Goal: Task Accomplishment & Management: Use online tool/utility

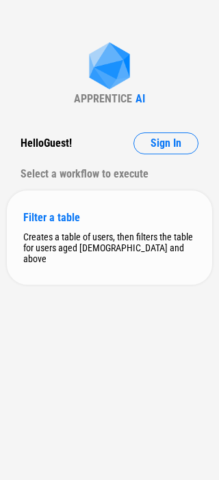
click at [71, 228] on div "Filter a table Creates a table of users, then filters the table for users aged …" at bounding box center [109, 238] width 205 height 94
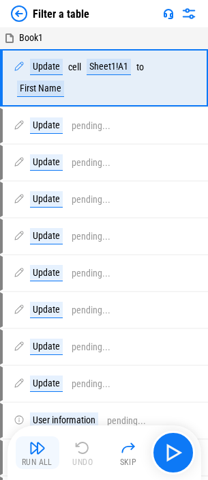
click at [40, 446] on img "button" at bounding box center [37, 448] width 16 height 16
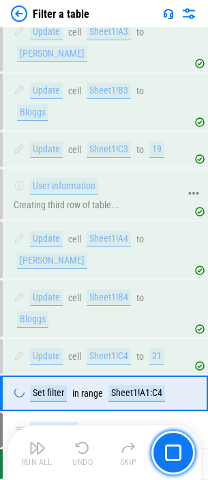
scroll to position [323, 0]
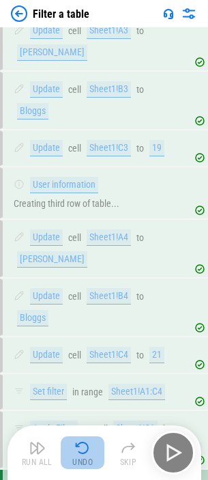
click at [72, 457] on button "Undo" at bounding box center [83, 453] width 44 height 33
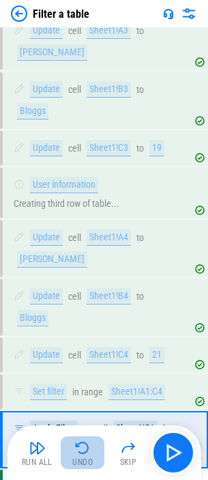
click at [72, 459] on div "Undo" at bounding box center [82, 463] width 20 height 8
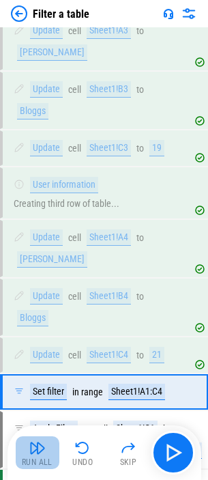
click at [50, 452] on button "Run All" at bounding box center [38, 453] width 44 height 33
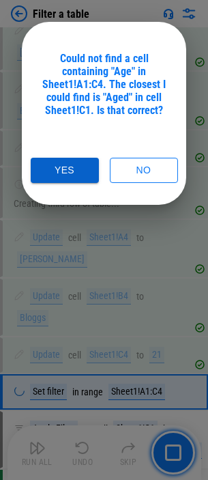
click at [68, 172] on button "Yes" at bounding box center [65, 170] width 68 height 25
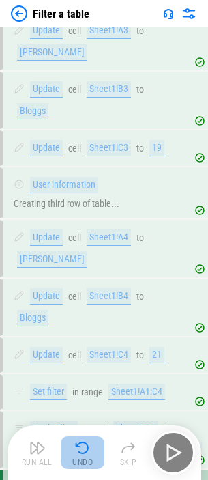
click at [85, 454] on img "button" at bounding box center [82, 448] width 16 height 16
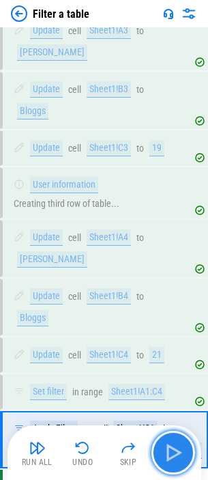
click at [175, 450] on img "button" at bounding box center [174, 453] width 22 height 22
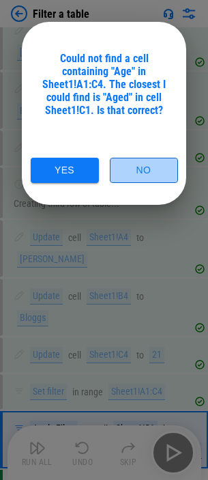
click at [142, 167] on button "No" at bounding box center [144, 170] width 68 height 25
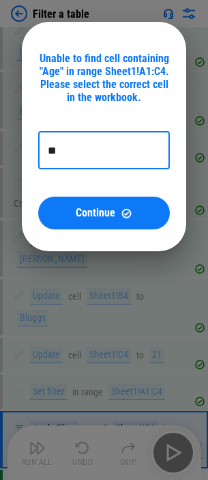
type input "*"
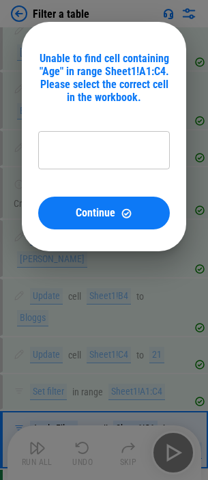
type input "*********"
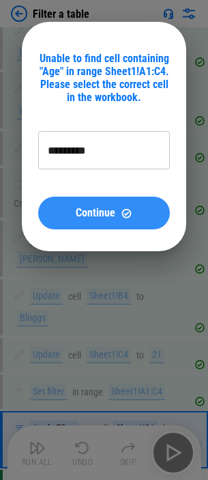
click at [111, 208] on span "Continue" at bounding box center [96, 213] width 40 height 11
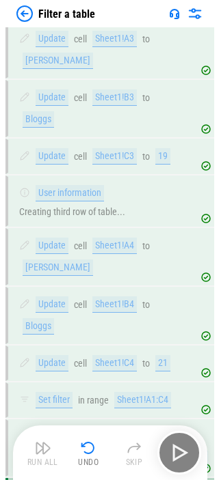
scroll to position [345, 0]
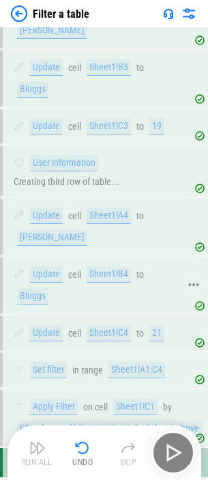
click at [195, 284] on icon at bounding box center [194, 285] width 10 height 3
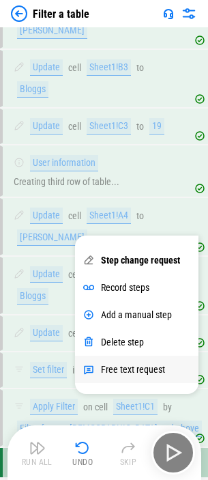
click at [134, 367] on div "Free text request" at bounding box center [133, 369] width 64 height 11
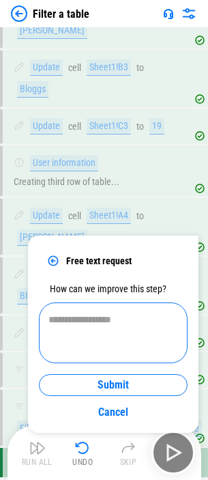
click at [91, 333] on textarea at bounding box center [114, 333] width 130 height 38
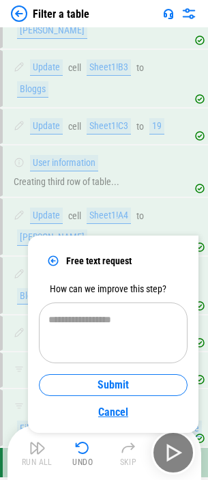
click at [112, 415] on link "Cancel" at bounding box center [113, 412] width 149 height 20
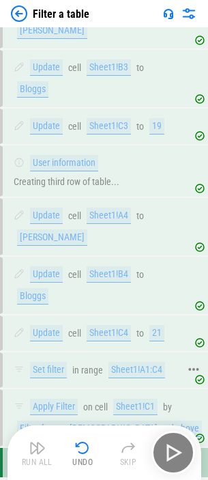
click at [195, 364] on icon at bounding box center [194, 370] width 12 height 12
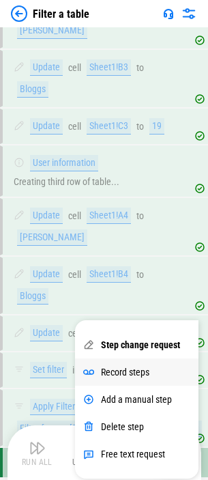
click at [134, 370] on div "Record steps" at bounding box center [125, 372] width 49 height 11
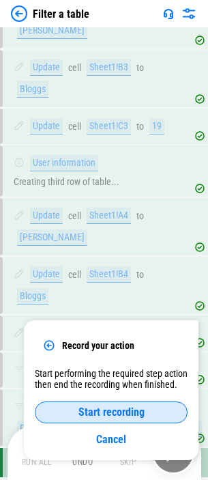
click at [130, 413] on span "Start recording" at bounding box center [112, 412] width 66 height 11
click at [135, 411] on span "End recording" at bounding box center [111, 412] width 61 height 11
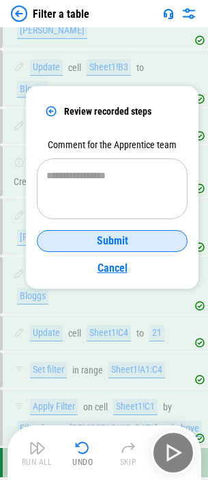
click at [107, 264] on link "Cancel" at bounding box center [112, 268] width 151 height 20
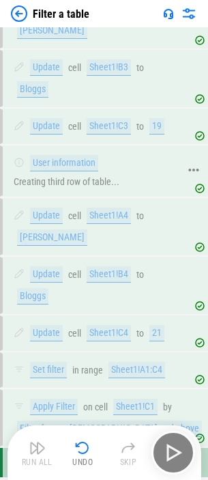
click at [195, 169] on icon at bounding box center [194, 170] width 10 height 3
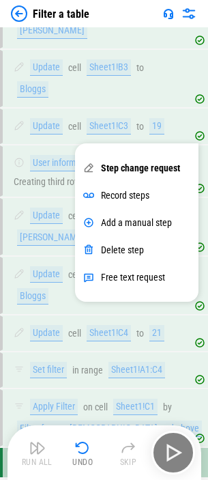
click at [172, 12] on img at bounding box center [168, 13] width 11 height 11
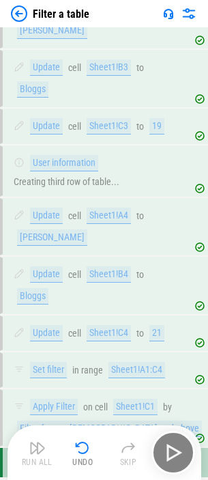
click at [169, 12] on img at bounding box center [168, 13] width 11 height 11
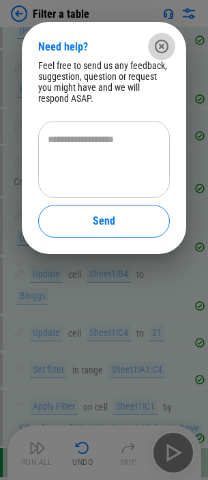
click at [163, 46] on icon "button" at bounding box center [162, 47] width 14 height 14
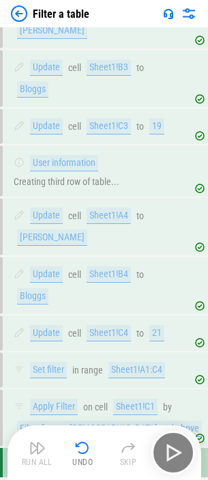
click at [195, 16] on img at bounding box center [189, 13] width 16 height 16
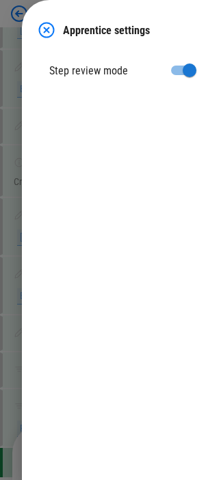
click at [43, 26] on img at bounding box center [46, 30] width 16 height 16
click at [43, 26] on div "Apprentice settings Step review mode" at bounding box center [109, 240] width 219 height 480
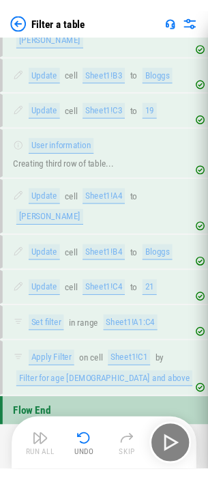
scroll to position [301, 0]
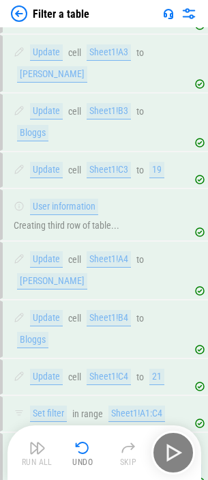
click at [17, 12] on img at bounding box center [19, 13] width 16 height 16
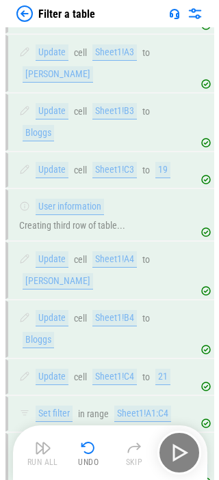
scroll to position [0, 0]
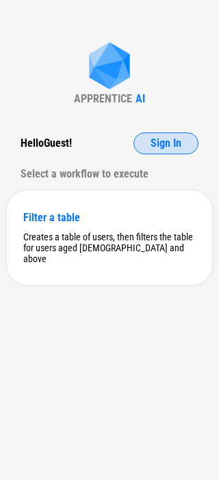
click at [162, 136] on button "Sign In" at bounding box center [165, 144] width 65 height 22
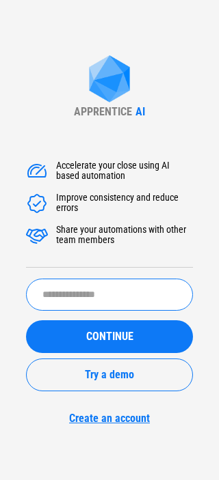
click at [82, 292] on input "text" at bounding box center [109, 295] width 167 height 32
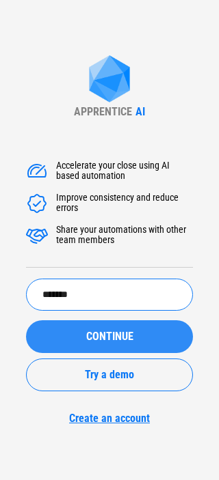
type input "*******"
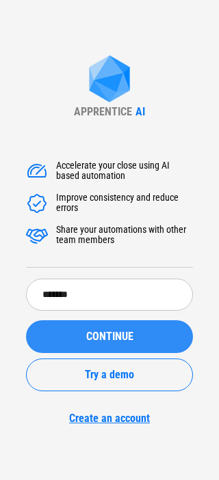
click at [113, 344] on button "CONTINUE" at bounding box center [109, 336] width 167 height 33
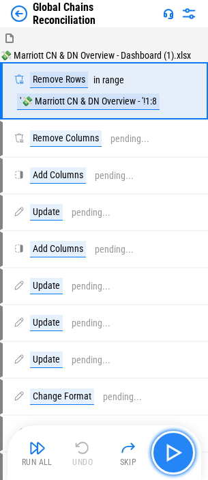
click at [169, 452] on img "button" at bounding box center [174, 453] width 22 height 22
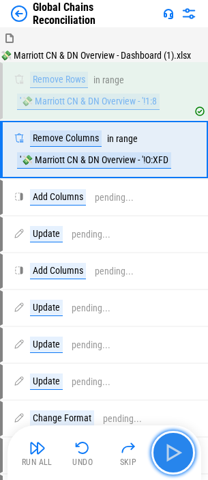
click at [169, 452] on img "button" at bounding box center [174, 453] width 22 height 22
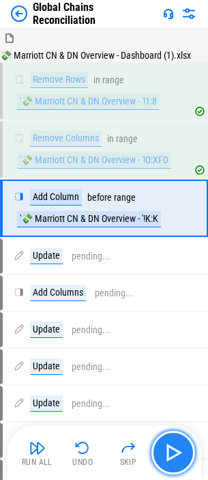
click at [169, 452] on img "button" at bounding box center [174, 453] width 22 height 22
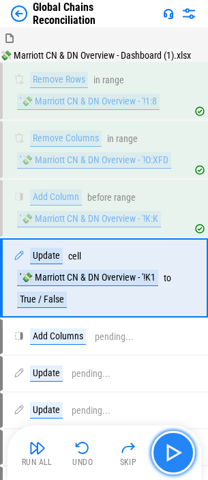
click at [170, 451] on img "button" at bounding box center [174, 453] width 22 height 22
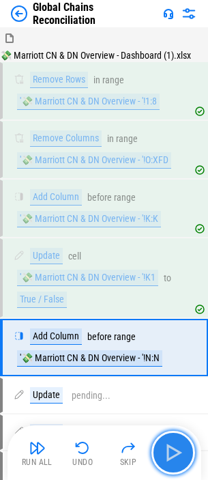
click at [170, 451] on img "button" at bounding box center [174, 453] width 22 height 22
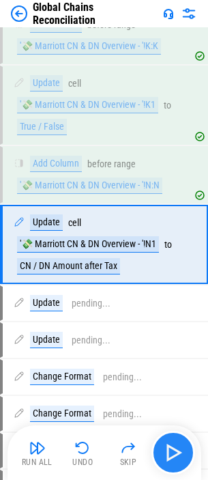
scroll to position [180, 0]
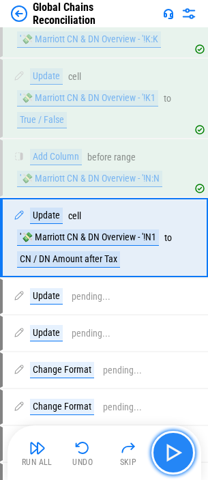
click at [170, 451] on img "button" at bounding box center [174, 453] width 22 height 22
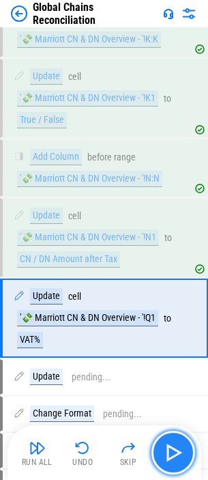
click at [170, 451] on img "button" at bounding box center [174, 453] width 22 height 22
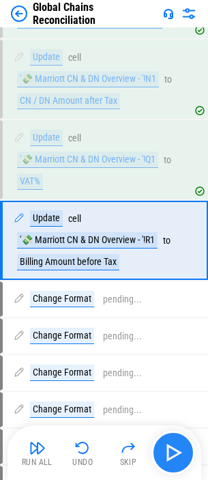
scroll to position [341, 0]
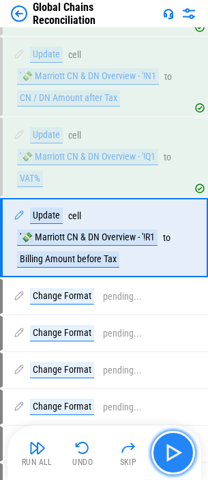
click at [170, 451] on img "button" at bounding box center [174, 453] width 22 height 22
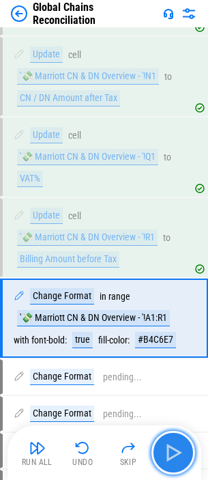
click at [172, 448] on img "button" at bounding box center [174, 453] width 22 height 22
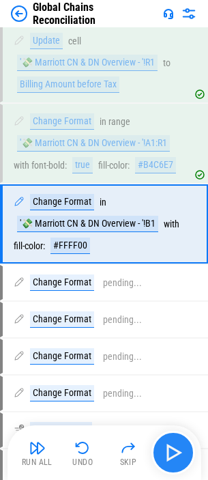
scroll to position [524, 0]
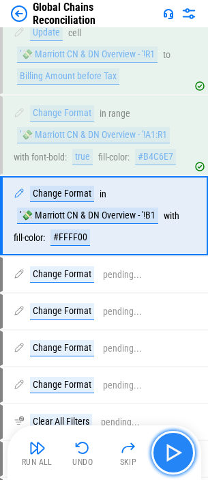
click at [174, 452] on img "button" at bounding box center [174, 453] width 22 height 22
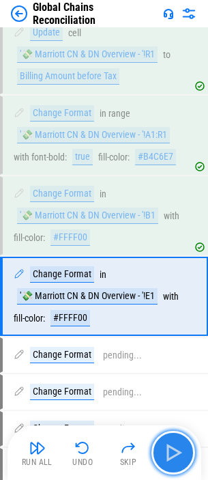
click at [174, 452] on img "button" at bounding box center [174, 453] width 22 height 22
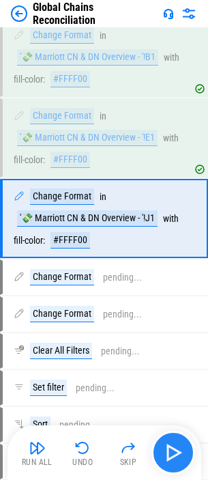
scroll to position [685, 0]
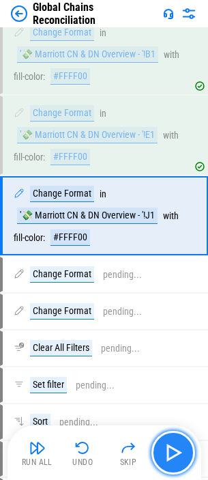
click at [176, 448] on img "button" at bounding box center [174, 453] width 22 height 22
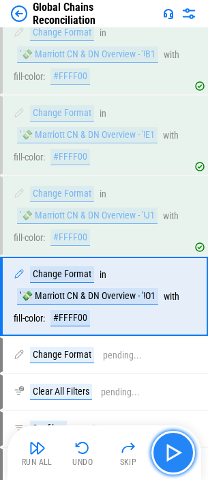
click at [176, 448] on img "button" at bounding box center [174, 453] width 22 height 22
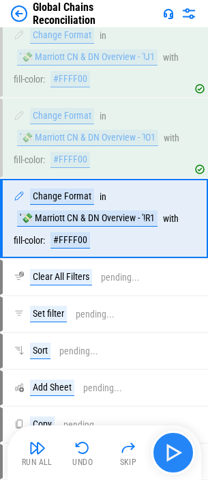
scroll to position [847, 0]
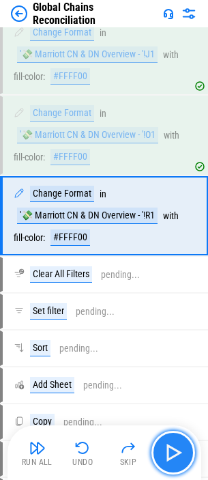
click at [176, 448] on img "button" at bounding box center [174, 453] width 22 height 22
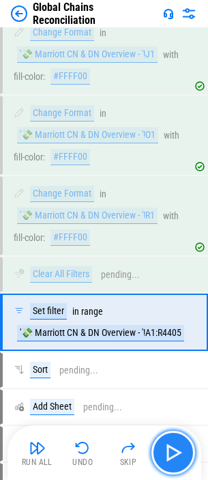
click at [176, 448] on img "button" at bounding box center [174, 453] width 22 height 22
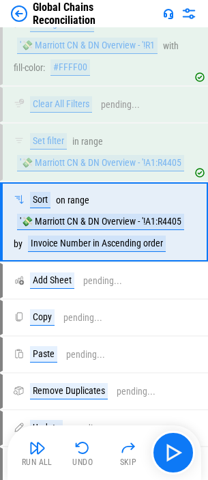
scroll to position [1023, 0]
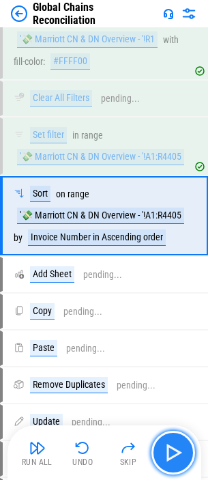
click at [184, 446] on img "button" at bounding box center [174, 453] width 22 height 22
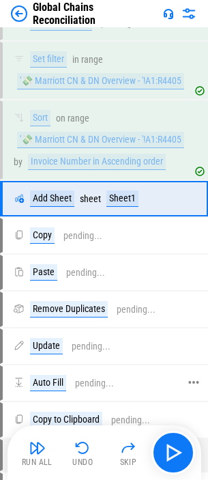
scroll to position [1093, 0]
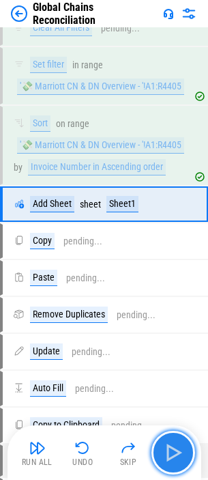
click at [173, 452] on img "button" at bounding box center [174, 453] width 22 height 22
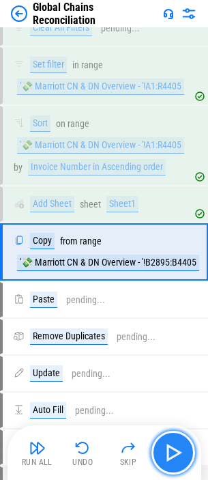
click at [178, 443] on img "button" at bounding box center [174, 453] width 22 height 22
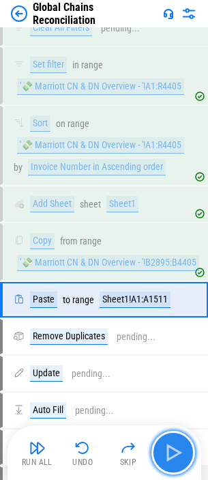
click at [173, 451] on img "button" at bounding box center [174, 453] width 22 height 22
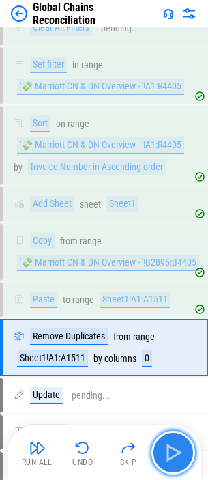
click at [173, 452] on img "button" at bounding box center [174, 453] width 22 height 22
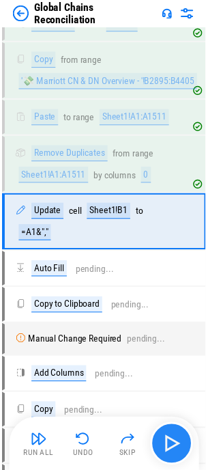
scroll to position [1284, 0]
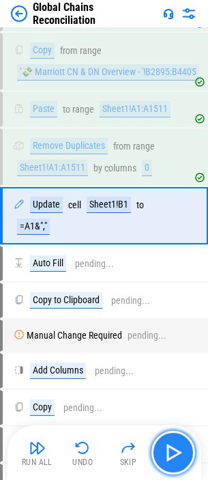
click at [170, 449] on img "button" at bounding box center [174, 453] width 22 height 22
click at [170, 449] on div "Run All Undo Skip" at bounding box center [106, 453] width 180 height 44
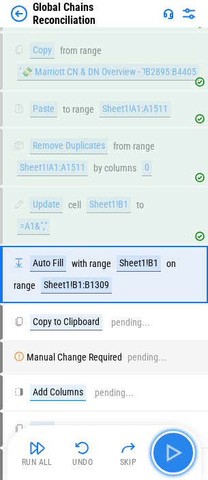
click at [170, 449] on img "button" at bounding box center [174, 453] width 22 height 22
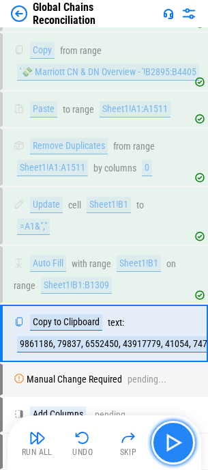
click at [174, 435] on img "button" at bounding box center [174, 443] width 22 height 22
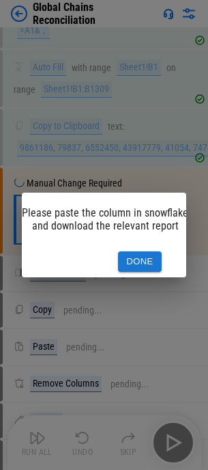
scroll to position [0, 12]
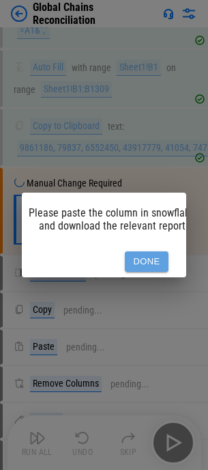
click at [141, 256] on button "Done" at bounding box center [147, 261] width 44 height 21
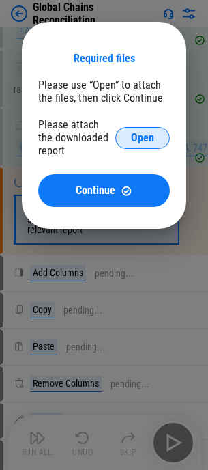
click at [136, 139] on span "Open" at bounding box center [142, 138] width 23 height 11
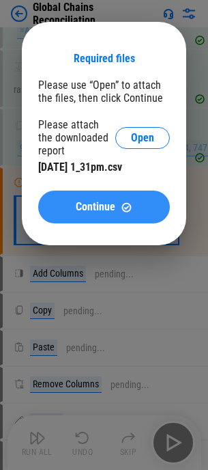
click at [130, 206] on img at bounding box center [127, 208] width 12 height 12
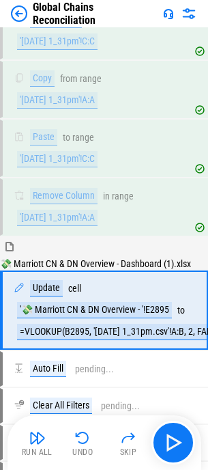
scroll to position [1796, 0]
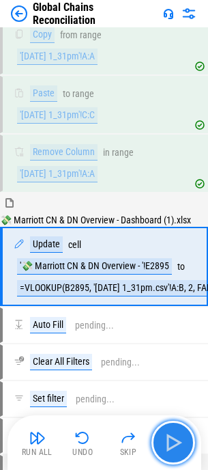
click at [172, 446] on img "button" at bounding box center [174, 443] width 22 height 22
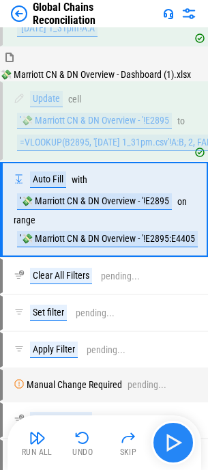
scroll to position [1942, 0]
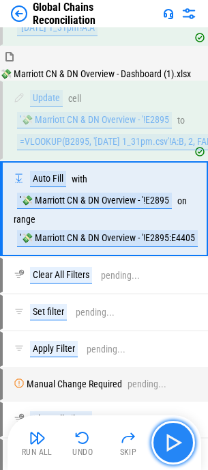
click at [172, 446] on img "button" at bounding box center [174, 443] width 22 height 22
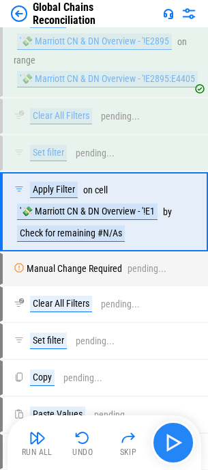
scroll to position [2104, 0]
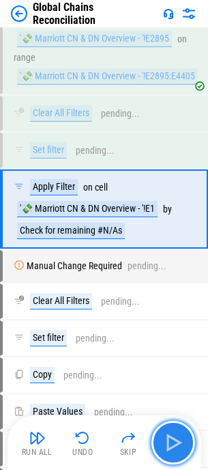
click at [174, 443] on img "button" at bounding box center [174, 443] width 22 height 22
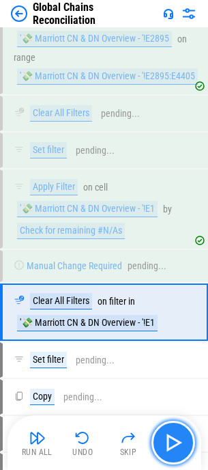
click at [174, 443] on img "button" at bounding box center [174, 443] width 22 height 22
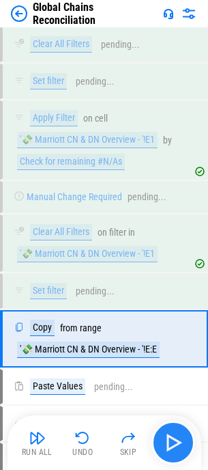
scroll to position [2303, 0]
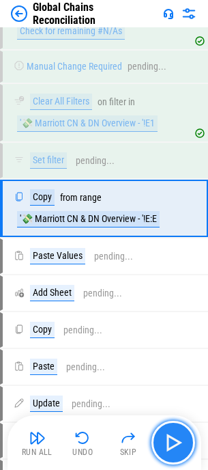
click at [174, 443] on img "button" at bounding box center [174, 443] width 22 height 22
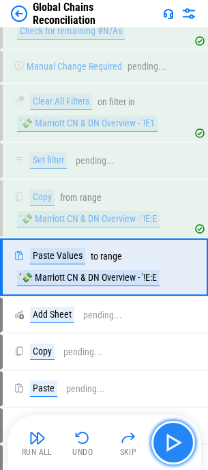
click at [174, 443] on img "button" at bounding box center [174, 443] width 22 height 22
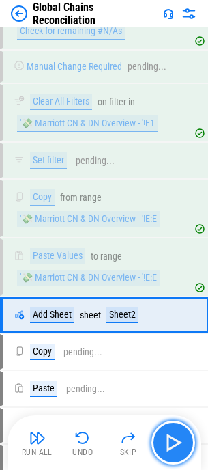
click at [174, 443] on img "button" at bounding box center [174, 443] width 22 height 22
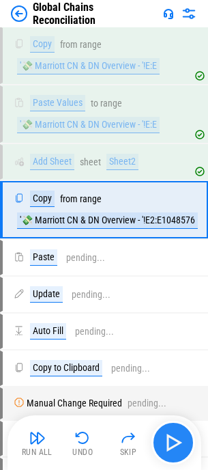
scroll to position [2458, 0]
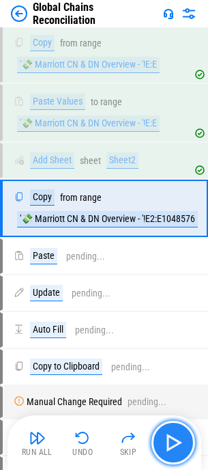
click at [174, 443] on img "button" at bounding box center [174, 443] width 22 height 22
click at [174, 443] on div "Run All Undo Skip" at bounding box center [106, 443] width 180 height 44
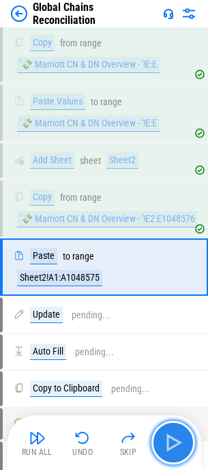
click at [174, 443] on img "button" at bounding box center [174, 443] width 22 height 22
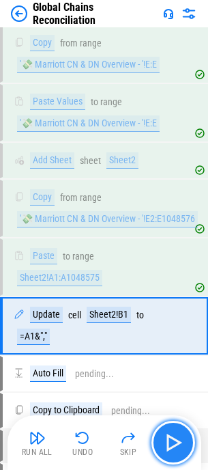
click at [174, 443] on img "button" at bounding box center [174, 443] width 22 height 22
click at [174, 443] on div "Run All Undo Skip" at bounding box center [106, 443] width 180 height 44
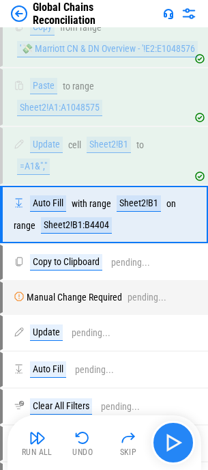
scroll to position [2634, 0]
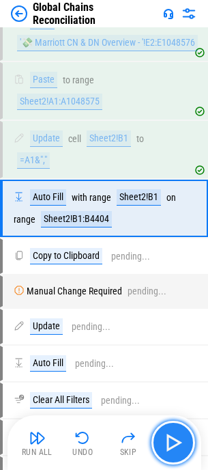
click at [174, 443] on img "button" at bounding box center [174, 443] width 22 height 22
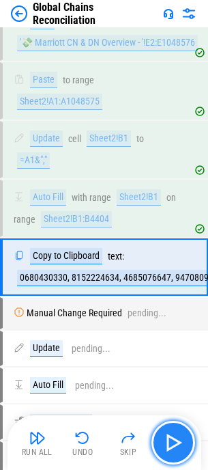
click at [174, 443] on img "button" at bounding box center [174, 443] width 22 height 22
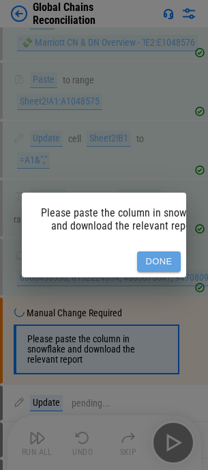
click at [163, 256] on button "Done" at bounding box center [159, 261] width 44 height 21
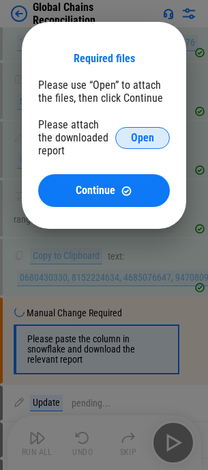
click at [139, 137] on span "Open" at bounding box center [142, 138] width 23 height 11
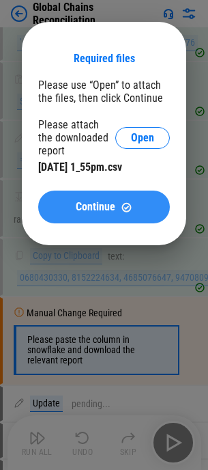
click at [115, 200] on button "Continue" at bounding box center [104, 207] width 132 height 33
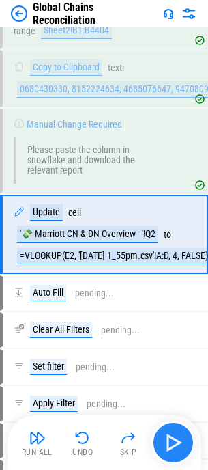
scroll to position [2827, 0]
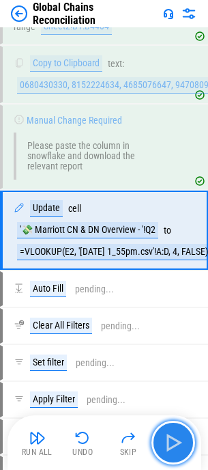
click at [175, 433] on img "button" at bounding box center [174, 443] width 22 height 22
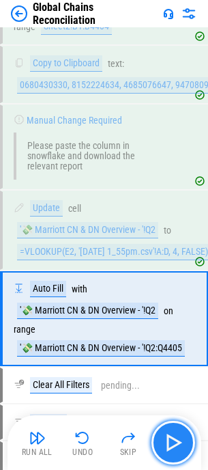
click at [175, 433] on img "button" at bounding box center [174, 443] width 22 height 22
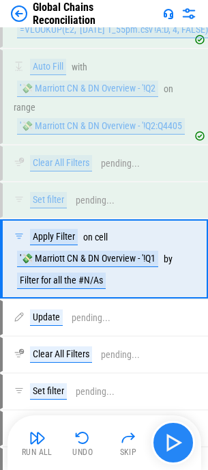
scroll to position [3100, 0]
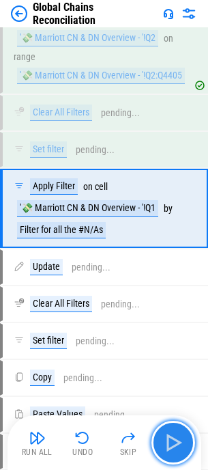
click at [174, 438] on img "button" at bounding box center [174, 443] width 22 height 22
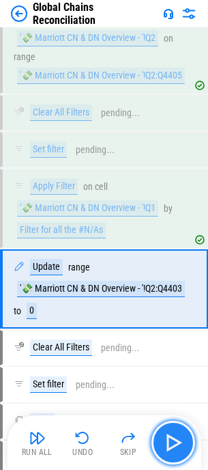
click at [174, 438] on img "button" at bounding box center [174, 443] width 22 height 22
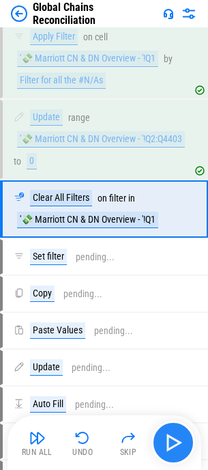
scroll to position [3250, 0]
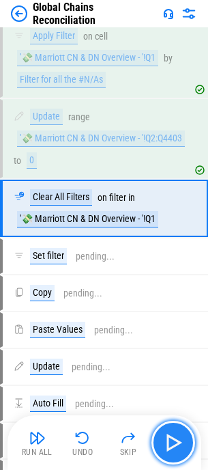
click at [174, 436] on img "button" at bounding box center [174, 443] width 22 height 22
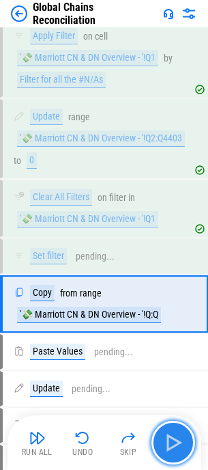
click at [174, 436] on img "button" at bounding box center [174, 443] width 22 height 22
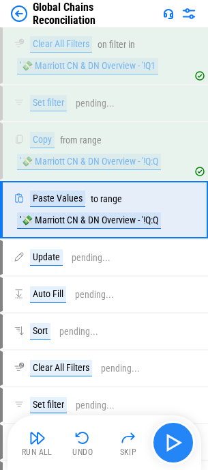
scroll to position [3404, 0]
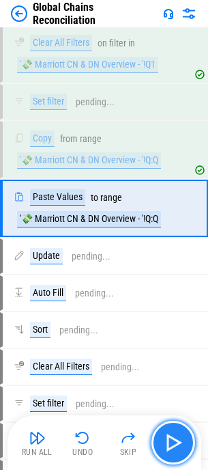
click at [174, 436] on img "button" at bounding box center [174, 443] width 22 height 22
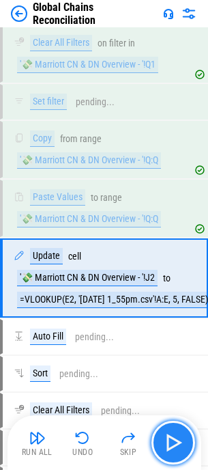
click at [174, 436] on img "button" at bounding box center [174, 443] width 22 height 22
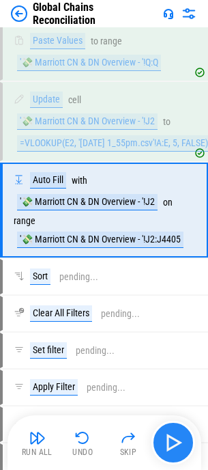
scroll to position [3563, 0]
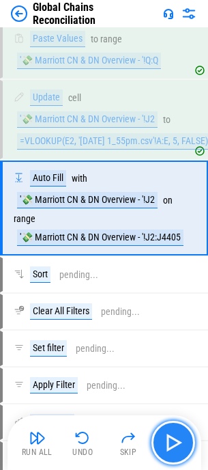
click at [174, 436] on img "button" at bounding box center [174, 443] width 22 height 22
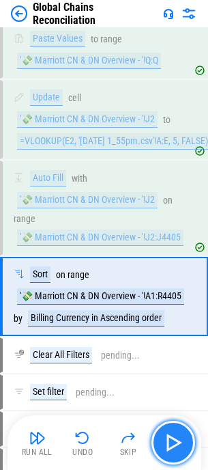
click at [174, 436] on img "button" at bounding box center [174, 443] width 22 height 22
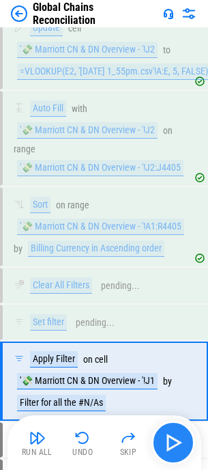
scroll to position [3805, 0]
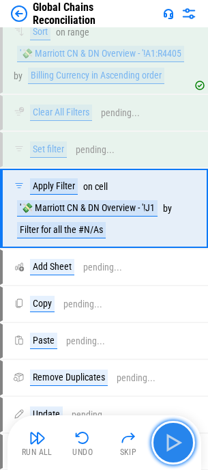
click at [174, 436] on img "button" at bounding box center [174, 443] width 22 height 22
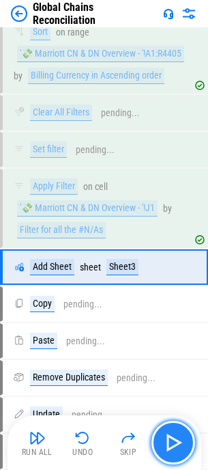
click at [170, 439] on img "button" at bounding box center [174, 443] width 22 height 22
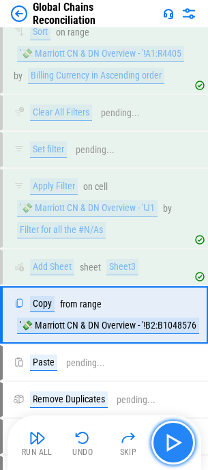
click at [170, 439] on img "button" at bounding box center [174, 443] width 22 height 22
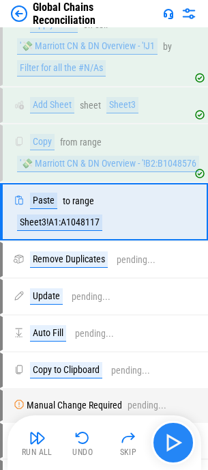
scroll to position [3971, 0]
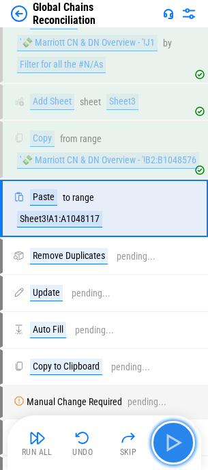
click at [170, 439] on img "button" at bounding box center [174, 443] width 22 height 22
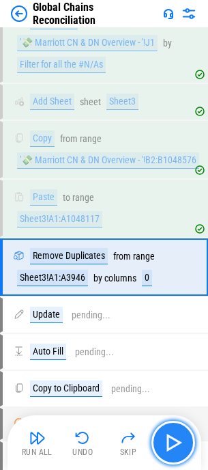
click at [173, 441] on img "button" at bounding box center [174, 443] width 22 height 22
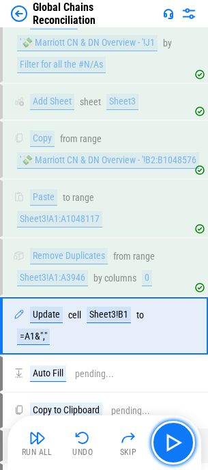
click at [177, 441] on img "button" at bounding box center [174, 443] width 22 height 22
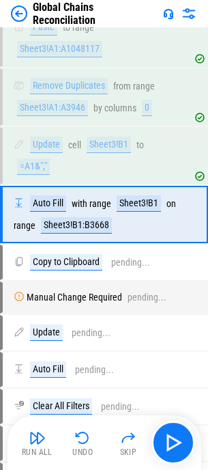
scroll to position [4147, 0]
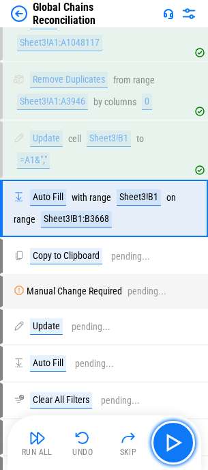
click at [177, 441] on img "button" at bounding box center [174, 443] width 22 height 22
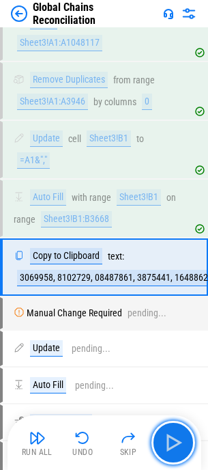
click at [177, 441] on img "button" at bounding box center [174, 443] width 22 height 22
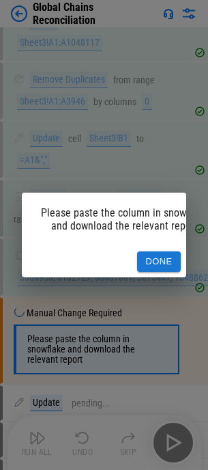
click at [156, 251] on button "Done" at bounding box center [159, 261] width 44 height 21
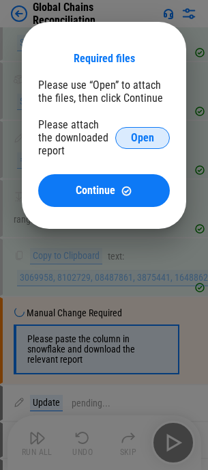
click at [141, 137] on span "Open" at bounding box center [142, 138] width 23 height 11
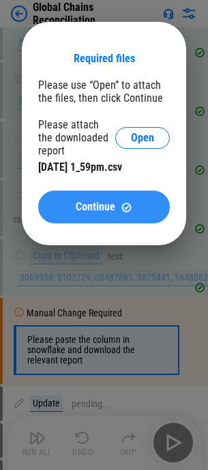
click at [109, 206] on span "Continue" at bounding box center [96, 207] width 40 height 11
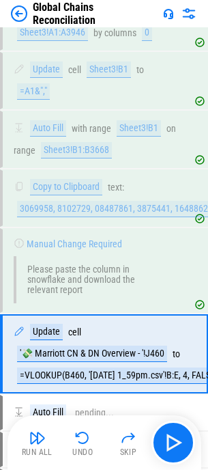
scroll to position [4340, 0]
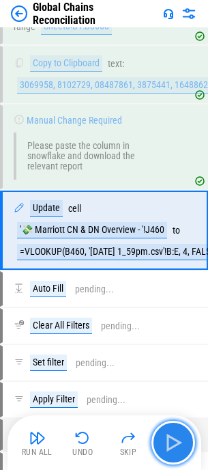
click at [173, 437] on img "button" at bounding box center [174, 443] width 22 height 22
click at [173, 437] on div "Run All Undo Skip" at bounding box center [106, 443] width 180 height 44
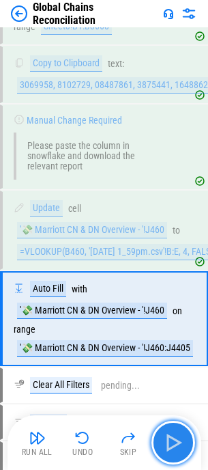
click at [173, 437] on img "button" at bounding box center [174, 443] width 22 height 22
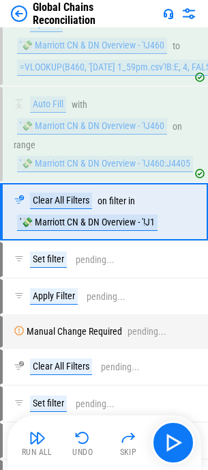
scroll to position [4528, 0]
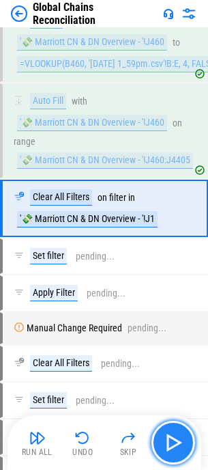
click at [172, 441] on img "button" at bounding box center [174, 443] width 22 height 22
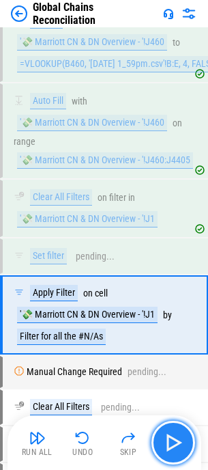
click at [172, 441] on img "button" at bounding box center [174, 443] width 22 height 22
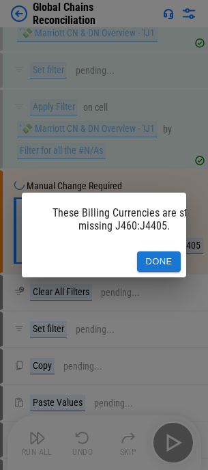
scroll to position [4727, 0]
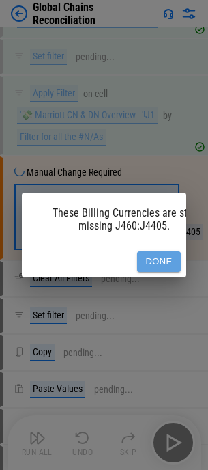
click at [150, 251] on button "Done" at bounding box center [159, 261] width 44 height 21
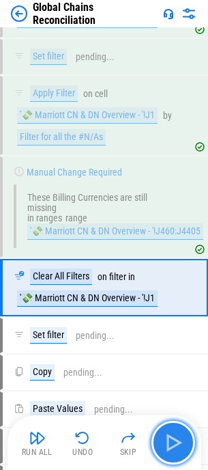
click at [169, 441] on img "button" at bounding box center [174, 443] width 22 height 22
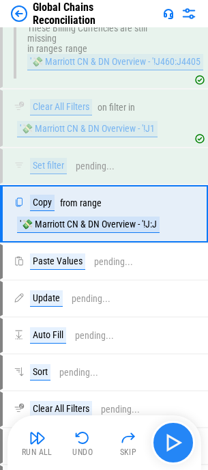
scroll to position [4902, 0]
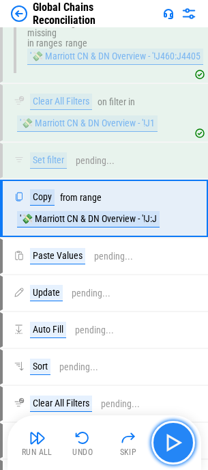
click at [168, 436] on img "button" at bounding box center [174, 443] width 22 height 22
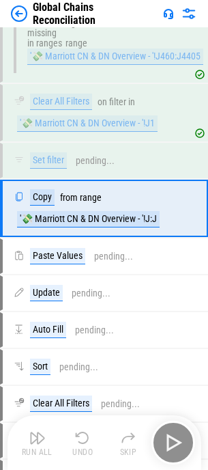
click at [168, 436] on div "Run All Undo Skip" at bounding box center [106, 443] width 180 height 44
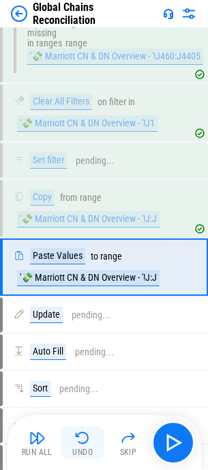
click at [79, 443] on img "button" at bounding box center [82, 438] width 16 height 16
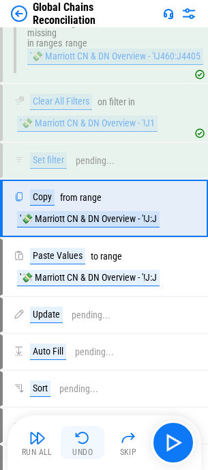
click at [81, 440] on img "button" at bounding box center [82, 438] width 16 height 16
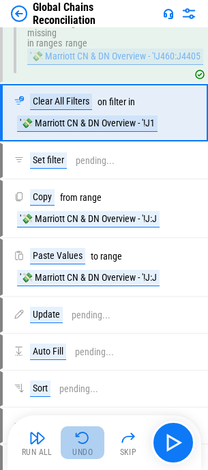
click at [84, 441] on img "button" at bounding box center [82, 438] width 16 height 16
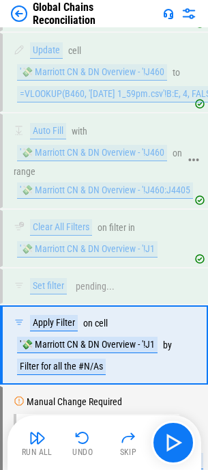
scroll to position [4566, 0]
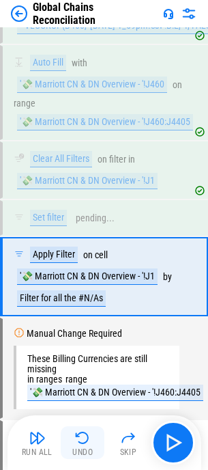
click at [83, 437] on img "button" at bounding box center [82, 438] width 16 height 16
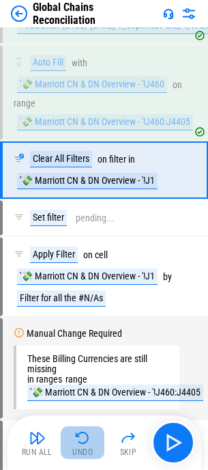
click at [83, 437] on img "button" at bounding box center [82, 438] width 16 height 16
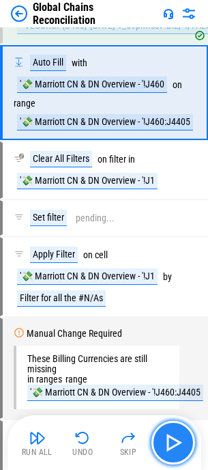
click at [167, 433] on img "button" at bounding box center [174, 443] width 22 height 22
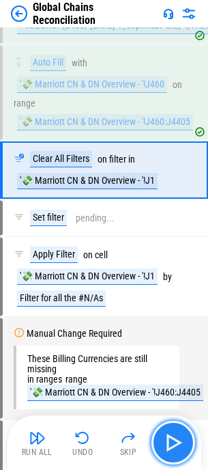
click at [174, 444] on img "button" at bounding box center [174, 443] width 22 height 22
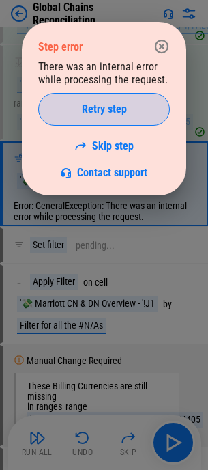
click at [86, 107] on span "Retry step" at bounding box center [104, 109] width 45 height 11
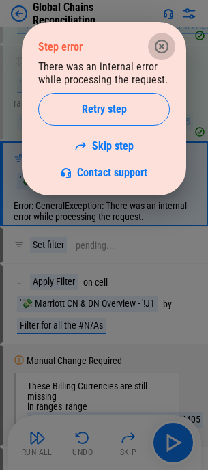
click at [165, 42] on icon "button" at bounding box center [162, 47] width 14 height 14
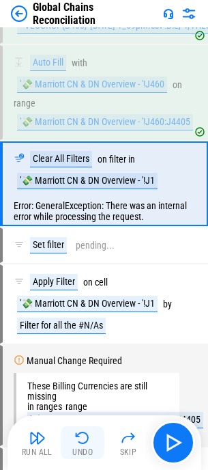
click at [88, 438] on img "button" at bounding box center [82, 438] width 16 height 16
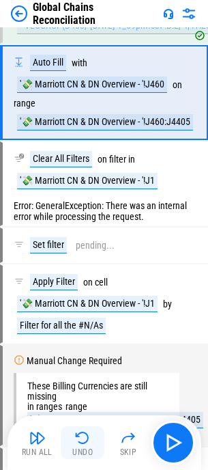
click at [86, 441] on img "button" at bounding box center [82, 438] width 16 height 16
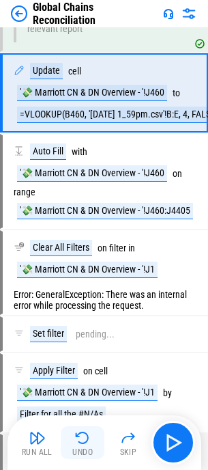
scroll to position [4362, 0]
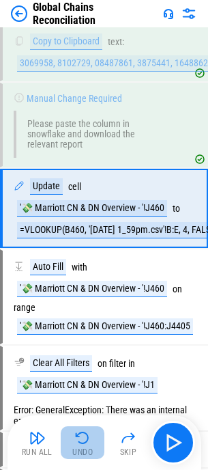
click at [83, 440] on img "button" at bounding box center [82, 438] width 16 height 16
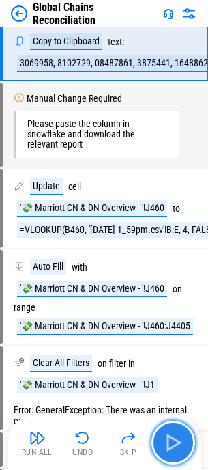
click at [169, 440] on img "button" at bounding box center [174, 443] width 22 height 22
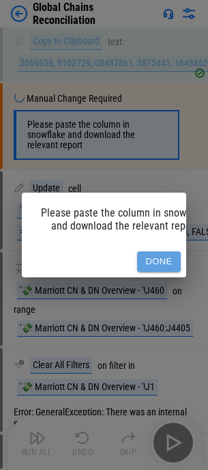
click at [155, 256] on button "Done" at bounding box center [159, 261] width 44 height 21
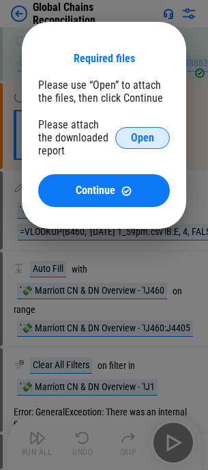
click at [136, 137] on span "Open" at bounding box center [142, 138] width 23 height 11
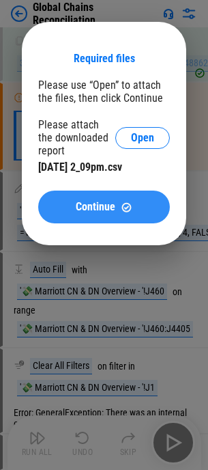
click at [76, 210] on span "Continue" at bounding box center [96, 207] width 40 height 11
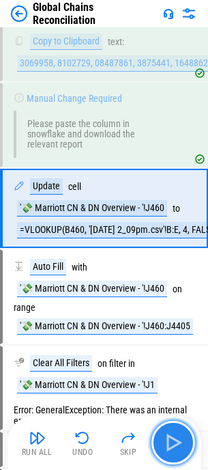
click at [172, 438] on img "button" at bounding box center [174, 443] width 22 height 22
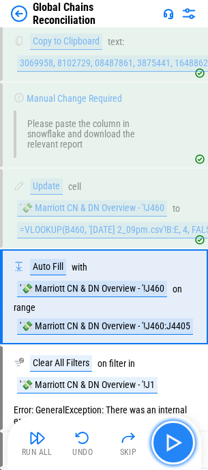
click at [172, 438] on img "button" at bounding box center [174, 443] width 22 height 22
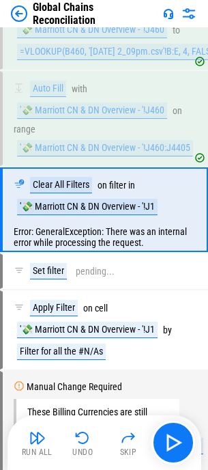
scroll to position [4542, 0]
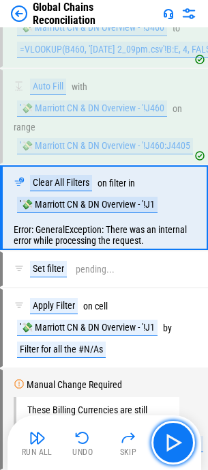
click at [172, 439] on img "button" at bounding box center [174, 443] width 22 height 22
click at [172, 439] on div "Run All Undo Skip" at bounding box center [106, 443] width 180 height 44
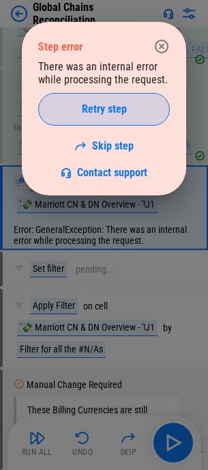
click at [112, 111] on span "Retry step" at bounding box center [104, 109] width 45 height 11
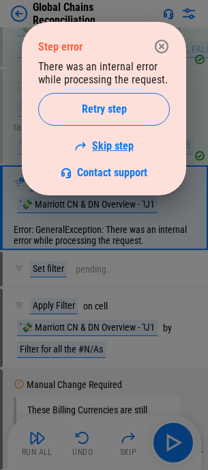
click at [112, 143] on link "Skip step" at bounding box center [103, 145] width 59 height 13
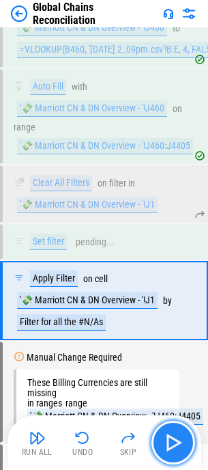
click at [172, 439] on img "button" at bounding box center [174, 443] width 22 height 22
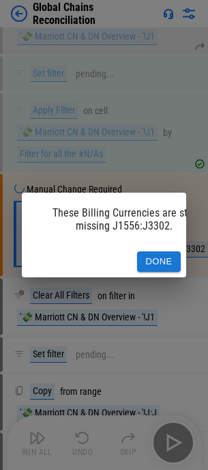
scroll to position [4727, 0]
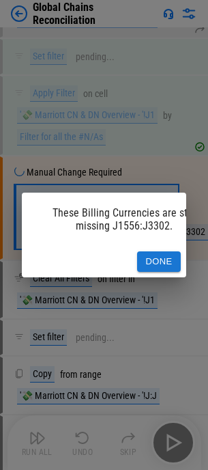
click at [156, 253] on button "Done" at bounding box center [159, 261] width 44 height 21
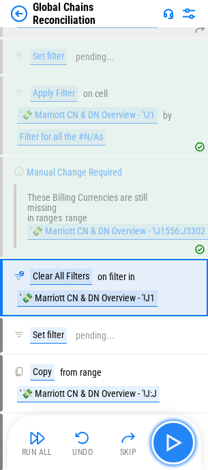
click at [171, 442] on img "button" at bounding box center [174, 443] width 22 height 22
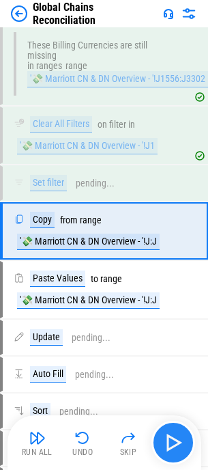
scroll to position [4902, 0]
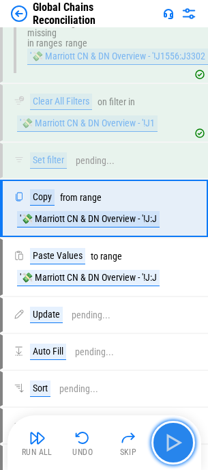
click at [170, 440] on img "button" at bounding box center [174, 443] width 22 height 22
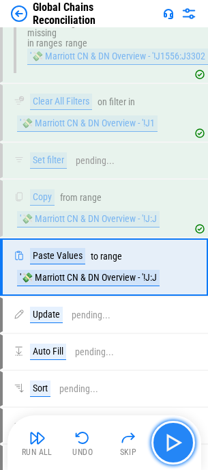
click at [171, 448] on img "button" at bounding box center [174, 443] width 22 height 22
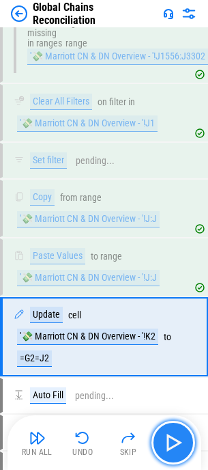
click at [170, 446] on img "button" at bounding box center [174, 443] width 22 height 22
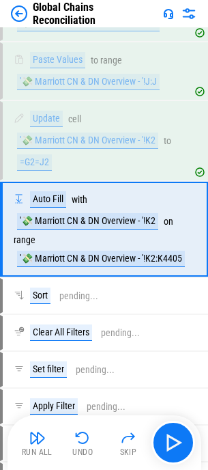
scroll to position [5119, 0]
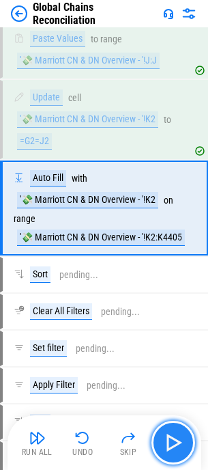
click at [174, 442] on img "button" at bounding box center [174, 443] width 22 height 22
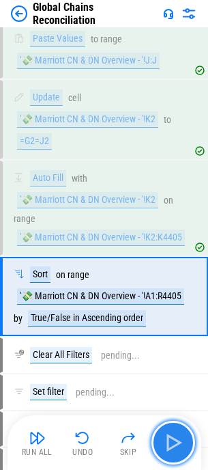
click at [174, 443] on img "button" at bounding box center [174, 443] width 22 height 22
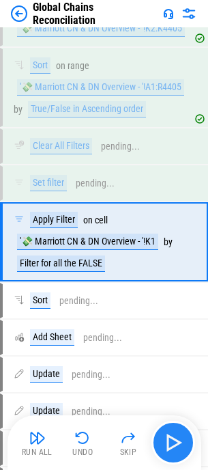
scroll to position [5362, 0]
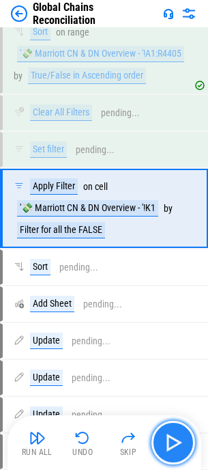
click at [172, 427] on button "button" at bounding box center [174, 443] width 44 height 44
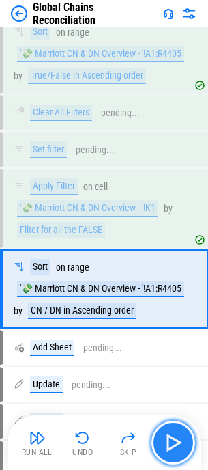
click at [174, 437] on img "button" at bounding box center [174, 443] width 22 height 22
click at [174, 437] on div "Run All Undo Skip" at bounding box center [106, 443] width 180 height 44
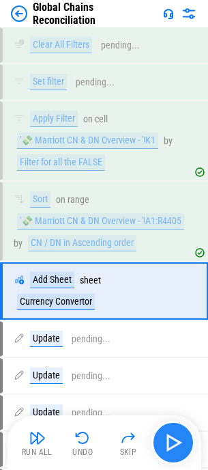
scroll to position [5512, 0]
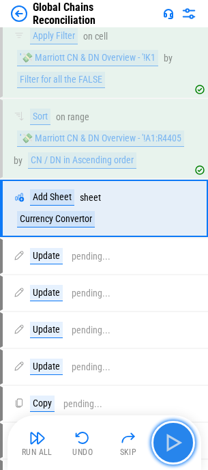
click at [179, 437] on img "button" at bounding box center [174, 443] width 22 height 22
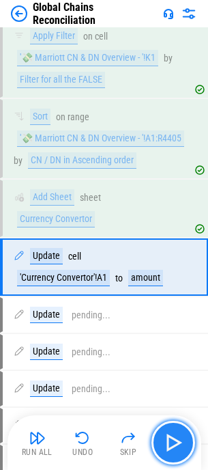
click at [179, 437] on img "button" at bounding box center [174, 443] width 22 height 22
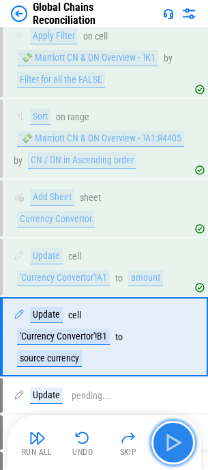
click at [180, 437] on img "button" at bounding box center [174, 443] width 22 height 22
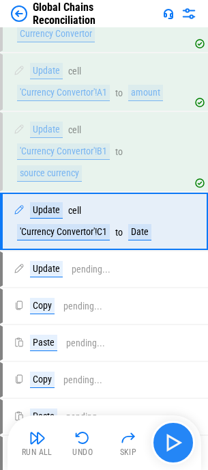
scroll to position [5711, 0]
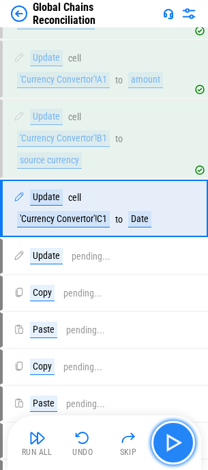
click at [176, 440] on img "button" at bounding box center [174, 443] width 22 height 22
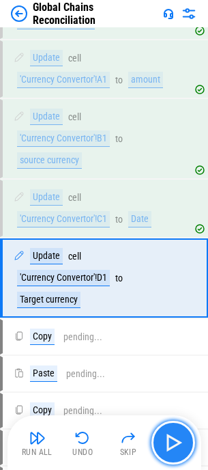
click at [176, 440] on img "button" at bounding box center [174, 443] width 22 height 22
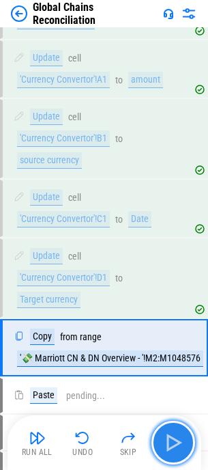
click at [170, 440] on img "button" at bounding box center [174, 443] width 22 height 22
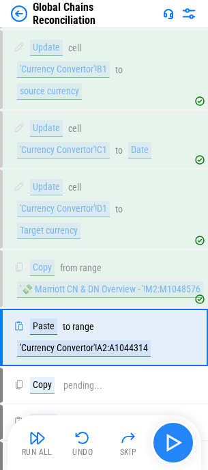
scroll to position [5909, 0]
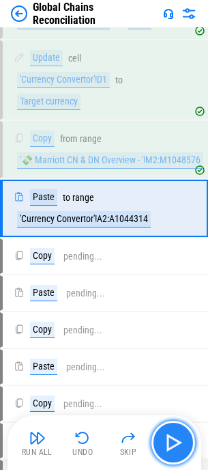
click at [178, 436] on img "button" at bounding box center [174, 443] width 22 height 22
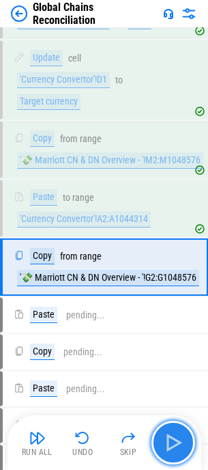
click at [178, 436] on img "button" at bounding box center [174, 443] width 22 height 22
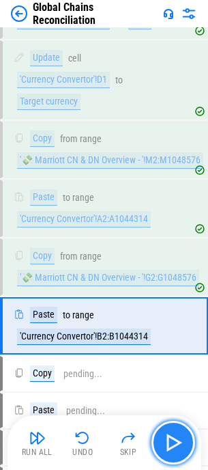
click at [178, 436] on img "button" at bounding box center [174, 443] width 22 height 22
click at [178, 436] on div "Run All Undo Skip" at bounding box center [106, 443] width 180 height 44
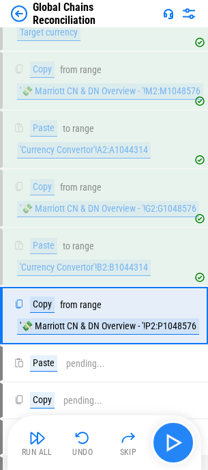
scroll to position [6085, 0]
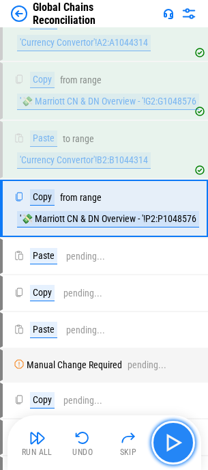
click at [178, 435] on img "button" at bounding box center [174, 443] width 22 height 22
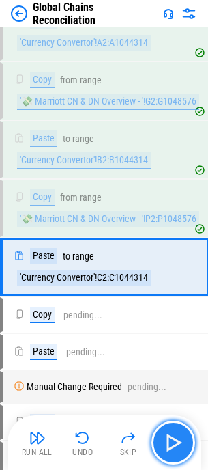
click at [178, 435] on img "button" at bounding box center [174, 443] width 22 height 22
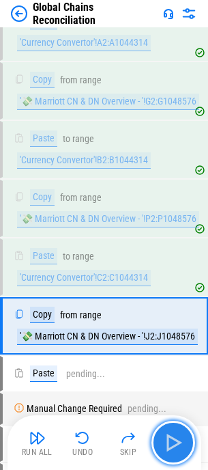
click at [178, 438] on img "button" at bounding box center [174, 443] width 22 height 22
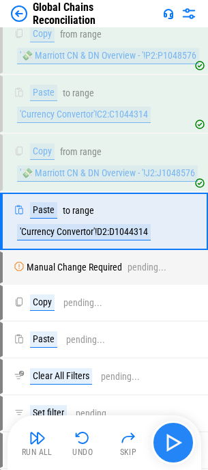
scroll to position [6261, 0]
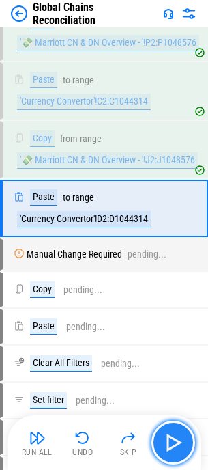
click at [178, 438] on img "button" at bounding box center [174, 443] width 22 height 22
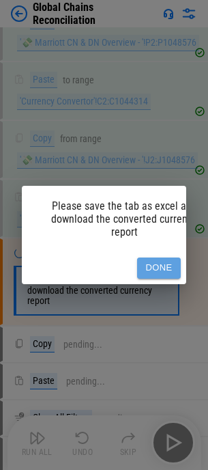
click at [165, 258] on button "Done" at bounding box center [159, 268] width 44 height 21
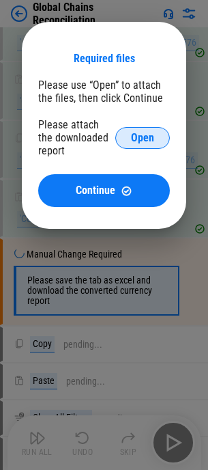
click at [142, 139] on span "Open" at bounding box center [142, 138] width 23 height 11
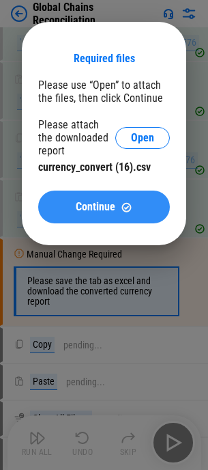
click at [120, 202] on div "Continue" at bounding box center [104, 208] width 99 height 12
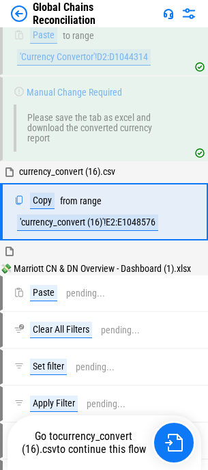
scroll to position [6427, 0]
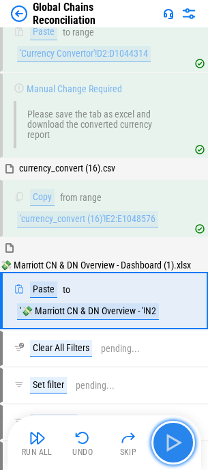
click at [172, 443] on img "button" at bounding box center [174, 443] width 22 height 22
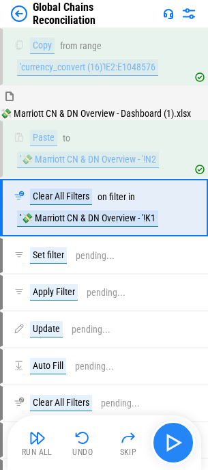
scroll to position [6580, 0]
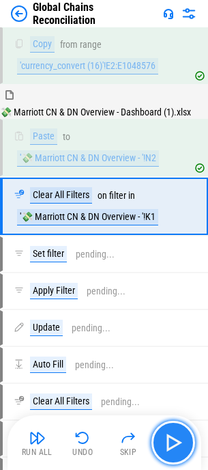
click at [178, 441] on img "button" at bounding box center [174, 443] width 22 height 22
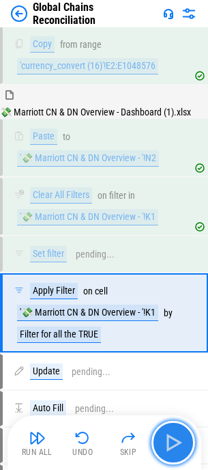
click at [176, 440] on img "button" at bounding box center [174, 443] width 22 height 22
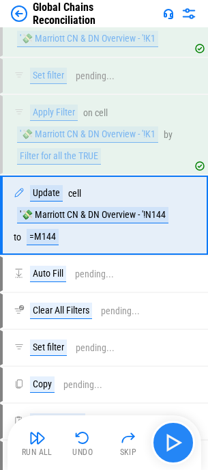
scroll to position [6767, 0]
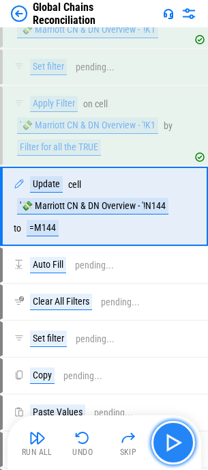
click at [178, 443] on img "button" at bounding box center [174, 443] width 22 height 22
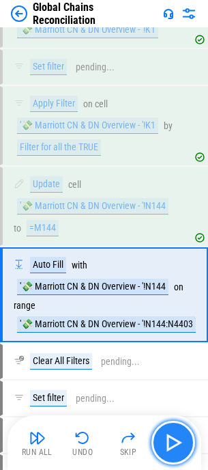
click at [178, 443] on img "button" at bounding box center [174, 443] width 22 height 22
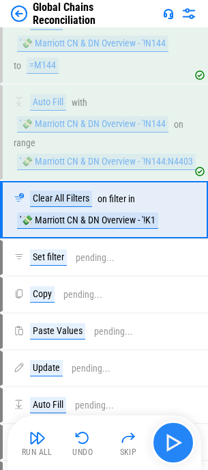
scroll to position [6933, 0]
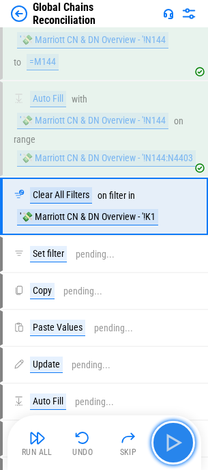
click at [169, 436] on img "button" at bounding box center [174, 443] width 22 height 22
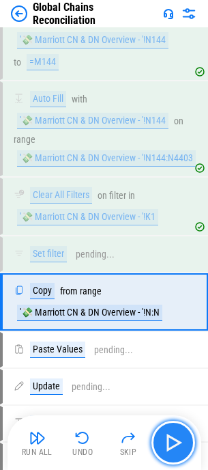
click at [169, 436] on img "button" at bounding box center [174, 443] width 22 height 22
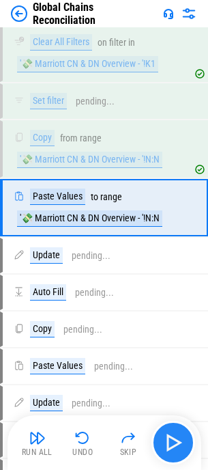
scroll to position [7087, 0]
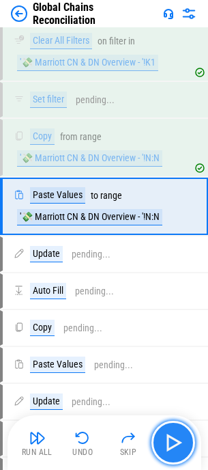
click at [169, 436] on img "button" at bounding box center [174, 443] width 22 height 22
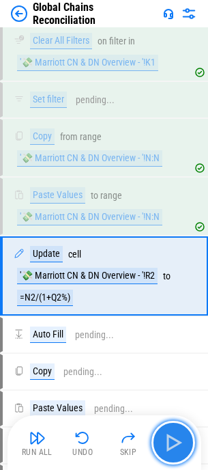
click at [173, 437] on img "button" at bounding box center [174, 443] width 22 height 22
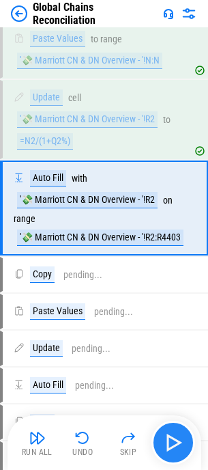
scroll to position [7246, 0]
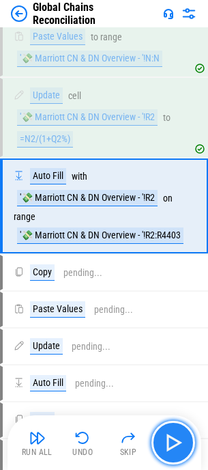
click at [173, 437] on img "button" at bounding box center [174, 443] width 22 height 22
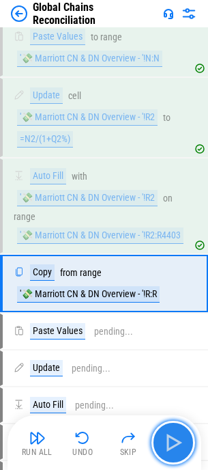
click at [177, 437] on img "button" at bounding box center [174, 443] width 22 height 22
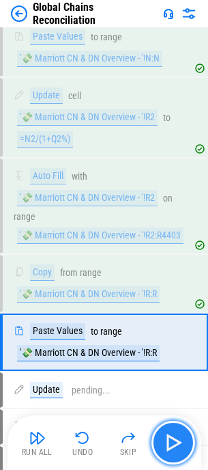
click at [177, 436] on img "button" at bounding box center [174, 443] width 22 height 22
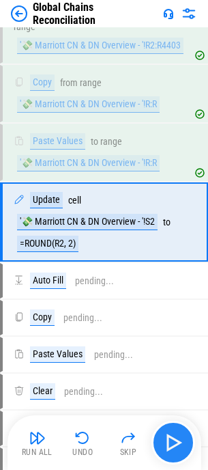
scroll to position [7452, 0]
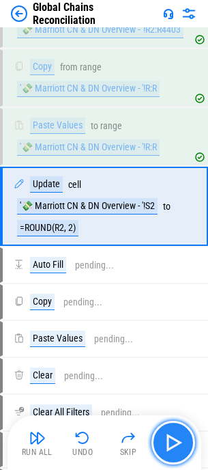
click at [177, 436] on img "button" at bounding box center [174, 443] width 22 height 22
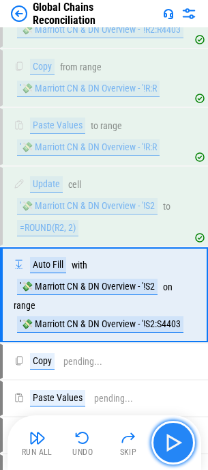
click at [177, 436] on img "button" at bounding box center [174, 443] width 22 height 22
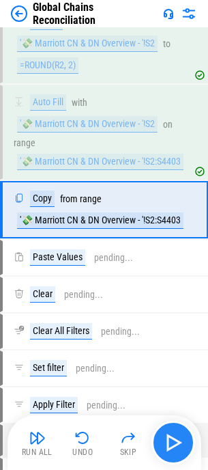
scroll to position [7618, 0]
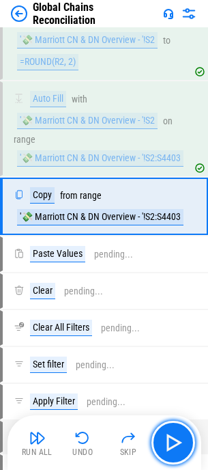
click at [174, 436] on img "button" at bounding box center [174, 443] width 22 height 22
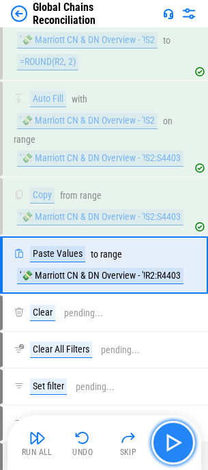
click at [182, 445] on img "button" at bounding box center [174, 443] width 22 height 22
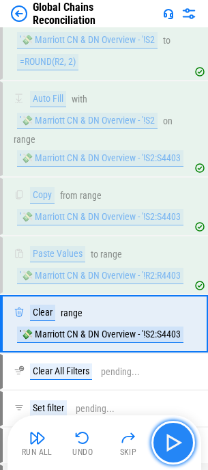
click at [180, 441] on img "button" at bounding box center [174, 443] width 22 height 22
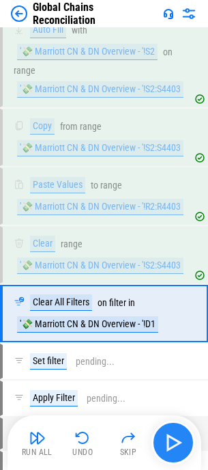
scroll to position [7794, 0]
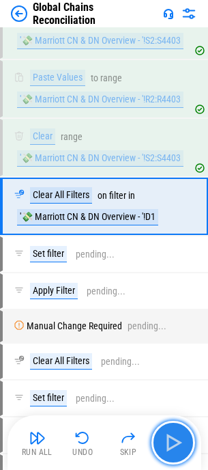
click at [177, 432] on img "button" at bounding box center [174, 443] width 22 height 22
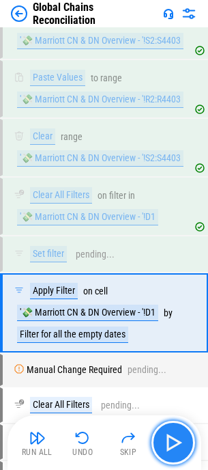
click at [177, 432] on img "button" at bounding box center [174, 443] width 22 height 22
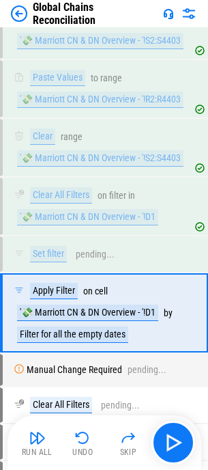
click at [177, 432] on div "Run All Undo Skip" at bounding box center [106, 443] width 180 height 44
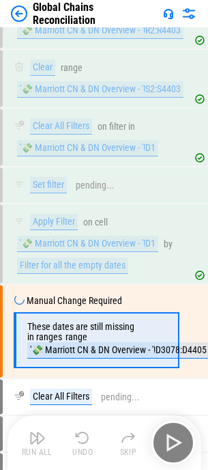
scroll to position [7988, 0]
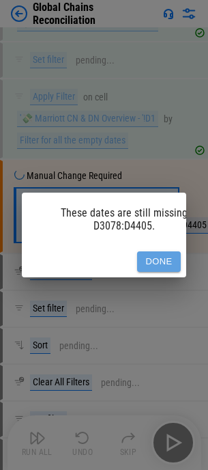
click at [169, 252] on button "Done" at bounding box center [159, 261] width 44 height 21
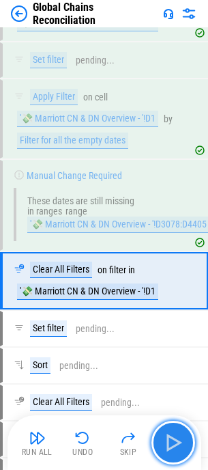
click at [175, 435] on img "button" at bounding box center [174, 443] width 22 height 22
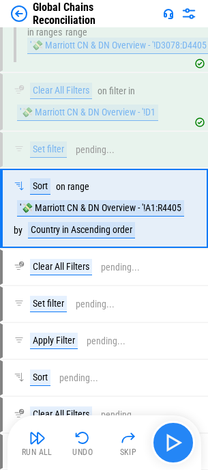
scroll to position [8169, 0]
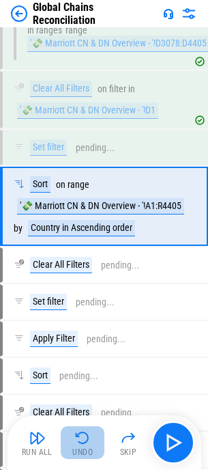
click at [88, 439] on img "button" at bounding box center [82, 438] width 16 height 16
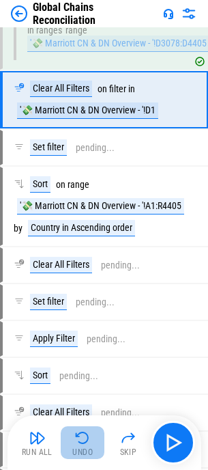
click at [88, 439] on img "button" at bounding box center [82, 438] width 16 height 16
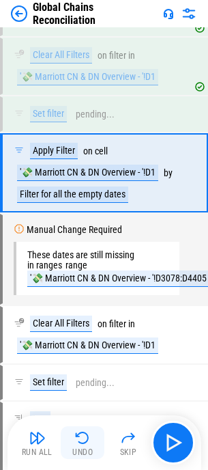
scroll to position [7901, 0]
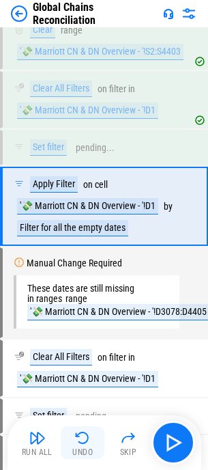
click at [88, 439] on img "button" at bounding box center [82, 438] width 16 height 16
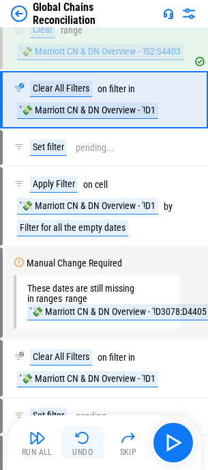
click at [88, 439] on img "button" at bounding box center [82, 438] width 16 height 16
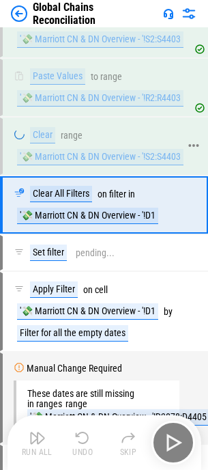
scroll to position [7764, 0]
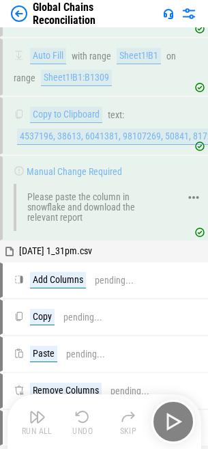
scroll to position [1494, 0]
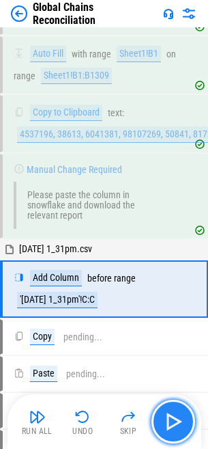
click at [172, 425] on img "button" at bounding box center [174, 422] width 22 height 22
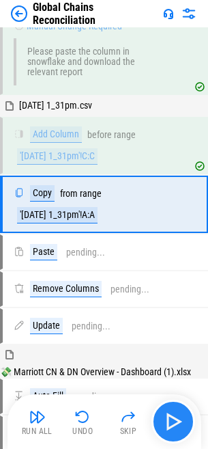
scroll to position [1641, 0]
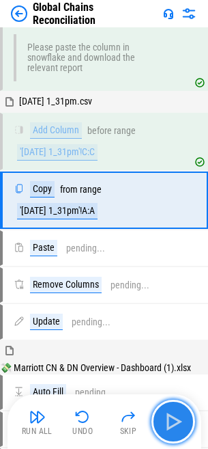
click at [172, 425] on img "button" at bounding box center [174, 422] width 22 height 22
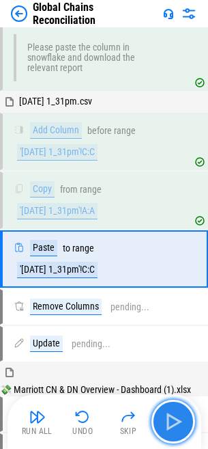
click at [172, 425] on img "button" at bounding box center [174, 422] width 22 height 22
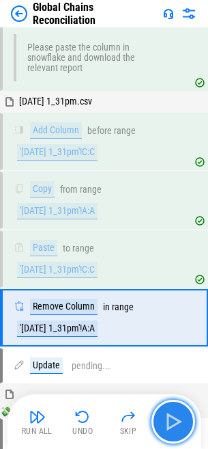
click at [172, 425] on img "button" at bounding box center [174, 422] width 22 height 22
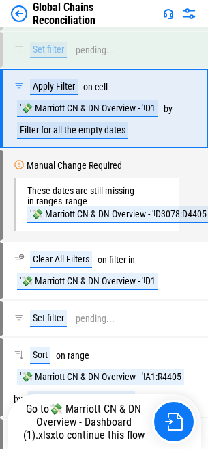
scroll to position [7911, 0]
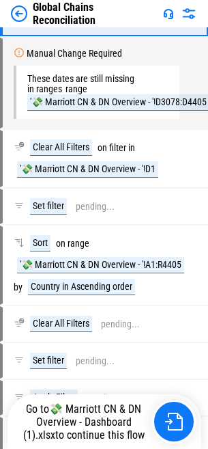
scroll to position [7911, 0]
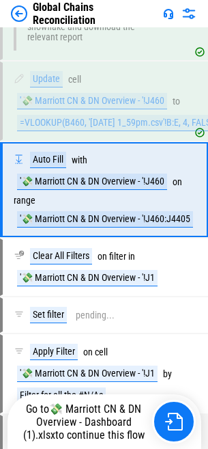
scroll to position [4461, 0]
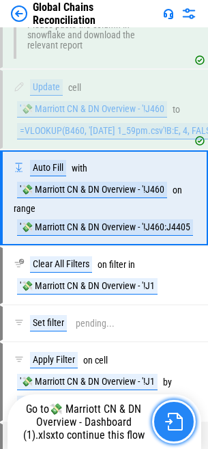
click at [169, 417] on img "button" at bounding box center [174, 422] width 18 height 18
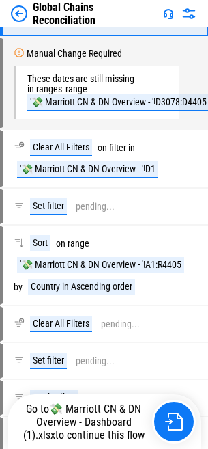
scroll to position [7911, 0]
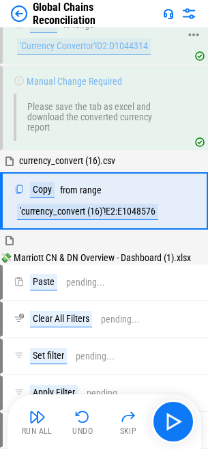
scroll to position [6438, 0]
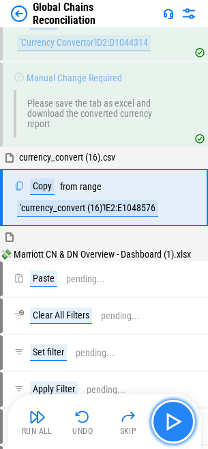
click at [172, 422] on img "button" at bounding box center [174, 422] width 22 height 22
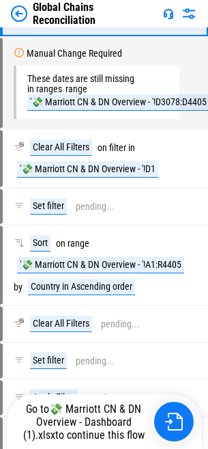
scroll to position [7911, 0]
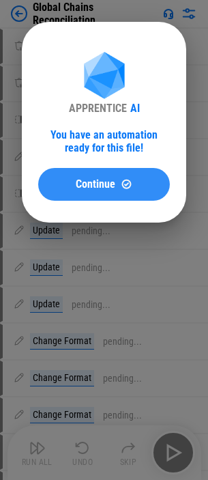
click at [89, 176] on button "Continue" at bounding box center [104, 184] width 132 height 33
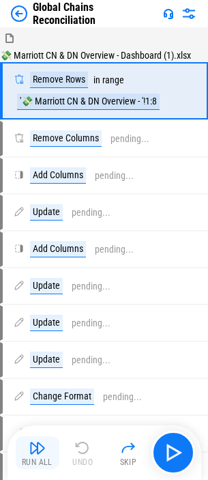
click at [37, 450] on img "button" at bounding box center [37, 448] width 16 height 16
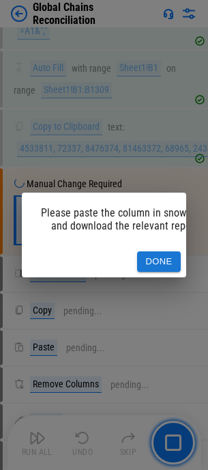
scroll to position [1480, 0]
click at [170, 256] on button "Done" at bounding box center [159, 261] width 44 height 21
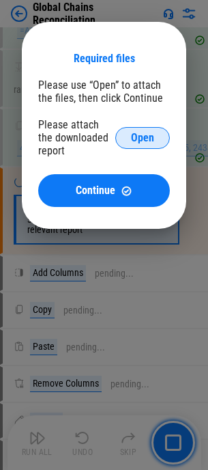
click at [139, 137] on span "Open" at bounding box center [142, 138] width 23 height 11
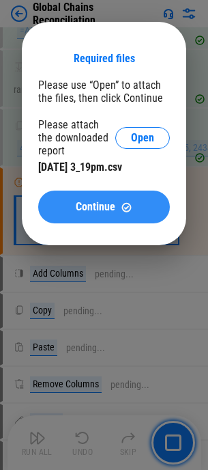
click at [113, 203] on span "Continue" at bounding box center [96, 207] width 40 height 11
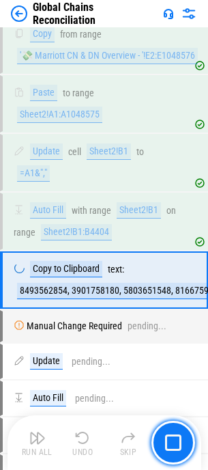
scroll to position [2634, 0]
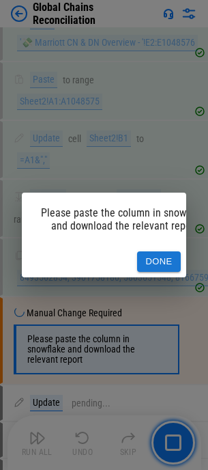
click at [155, 254] on button "Done" at bounding box center [159, 261] width 44 height 21
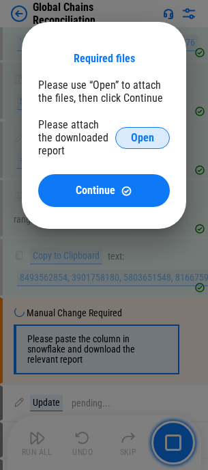
click at [150, 137] on span "Open" at bounding box center [142, 138] width 23 height 11
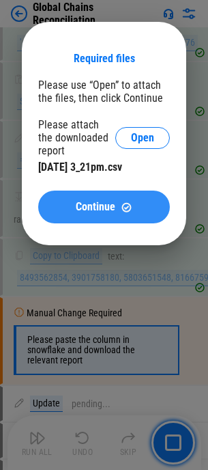
click at [109, 202] on span "Continue" at bounding box center [96, 207] width 40 height 11
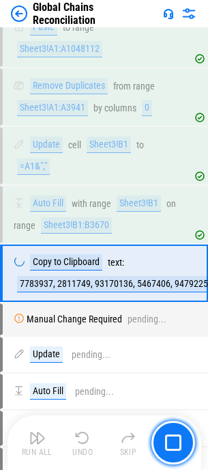
scroll to position [4147, 0]
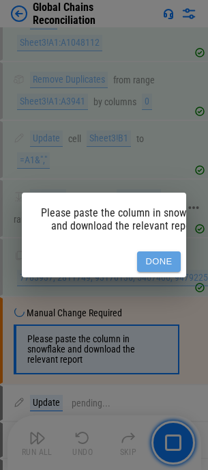
drag, startPoint x: 159, startPoint y: 254, endPoint x: 148, endPoint y: 253, distance: 11.0
click at [159, 254] on button "Done" at bounding box center [159, 261] width 44 height 21
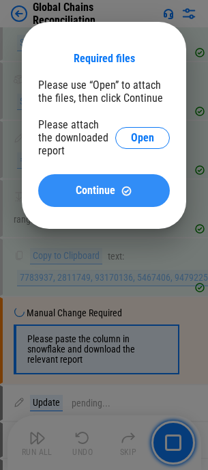
click at [84, 189] on span "Continue" at bounding box center [96, 190] width 40 height 11
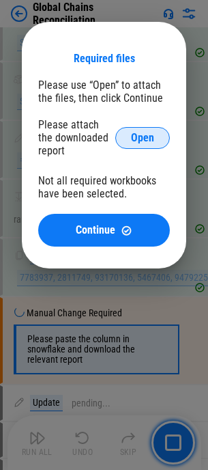
click at [149, 135] on span "Open" at bounding box center [142, 138] width 23 height 11
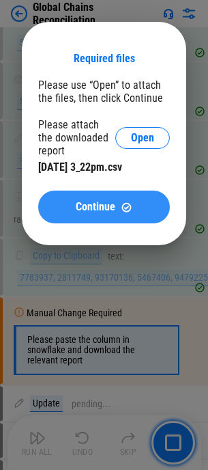
click at [117, 203] on div "Continue" at bounding box center [104, 208] width 99 height 12
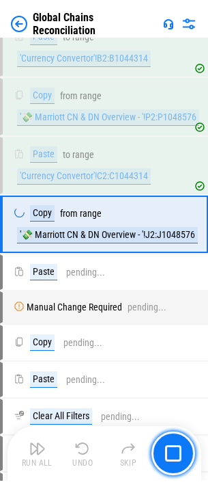
scroll to position [6134, 0]
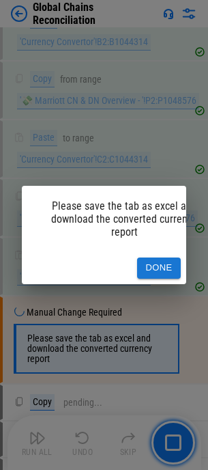
click at [148, 258] on button "Done" at bounding box center [159, 268] width 44 height 21
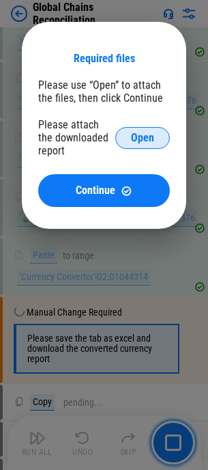
click at [142, 133] on span "Open" at bounding box center [142, 138] width 23 height 11
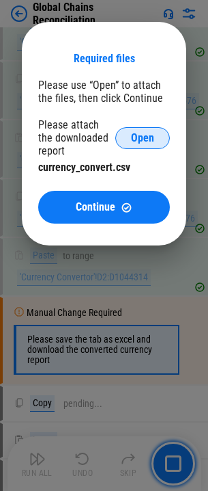
click at [135, 130] on button "Open" at bounding box center [142, 138] width 55 height 22
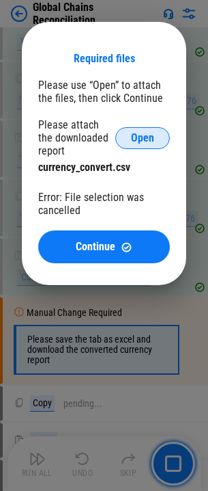
click at [141, 141] on span "Open" at bounding box center [142, 138] width 23 height 11
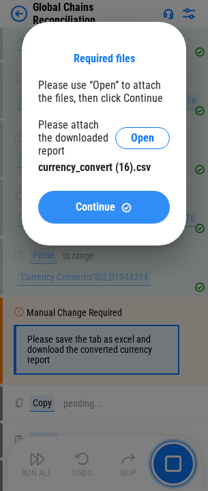
click at [111, 204] on span "Continue" at bounding box center [96, 207] width 40 height 11
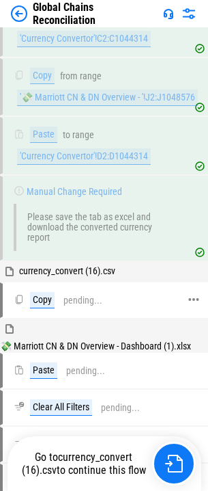
scroll to position [6339, 0]
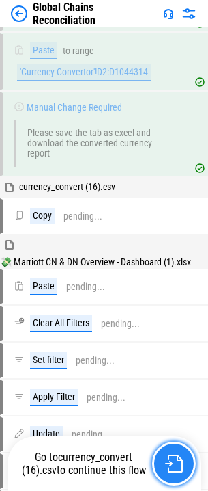
click at [169, 458] on img "button" at bounding box center [174, 463] width 18 height 18
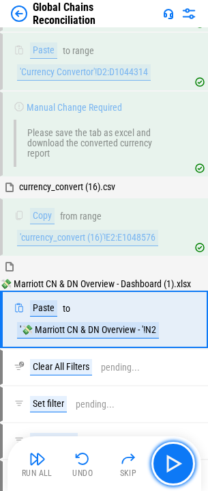
click at [176, 456] on img "button" at bounding box center [174, 463] width 22 height 22
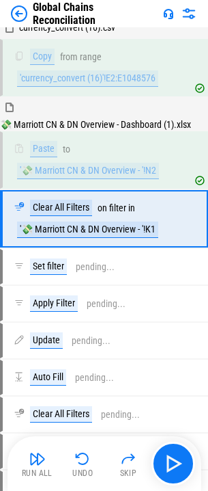
scroll to position [6501, 0]
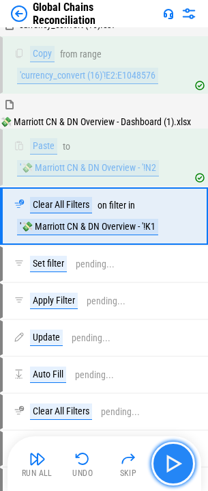
click at [171, 461] on img "button" at bounding box center [174, 463] width 22 height 22
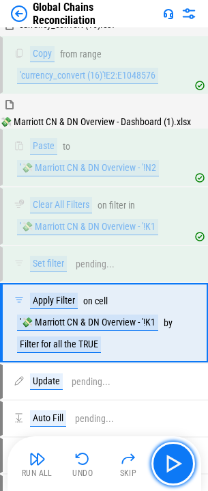
click at [171, 462] on img "button" at bounding box center [174, 463] width 22 height 22
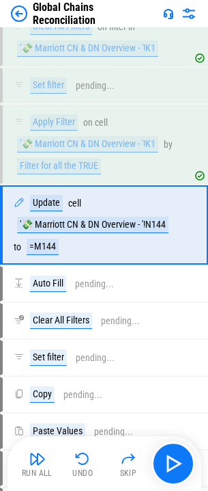
scroll to position [6688, 0]
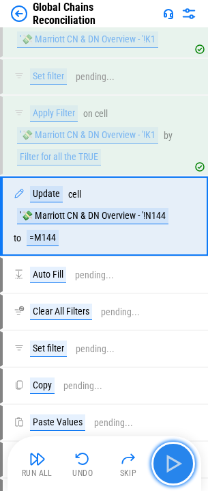
click at [171, 462] on img "button" at bounding box center [174, 463] width 22 height 22
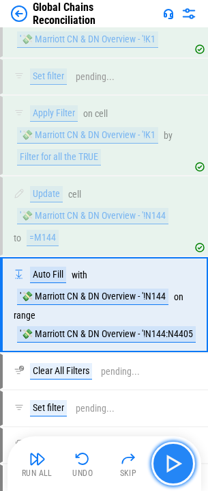
click at [171, 462] on img "button" at bounding box center [174, 463] width 22 height 22
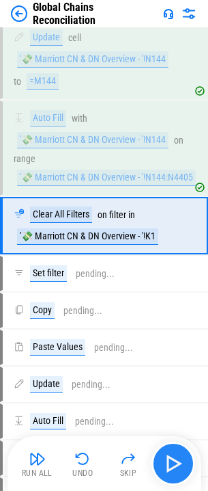
scroll to position [6854, 0]
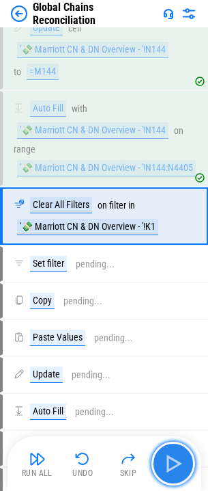
click at [171, 462] on img "button" at bounding box center [174, 463] width 22 height 22
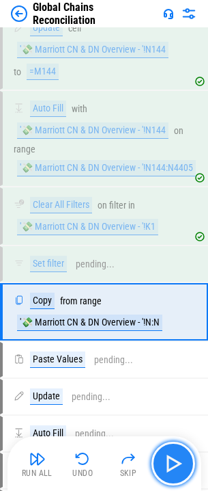
click at [176, 456] on img "button" at bounding box center [174, 463] width 22 height 22
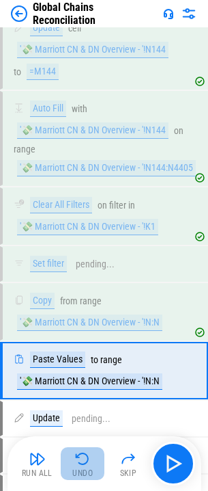
click at [78, 455] on img "button" at bounding box center [82, 458] width 16 height 16
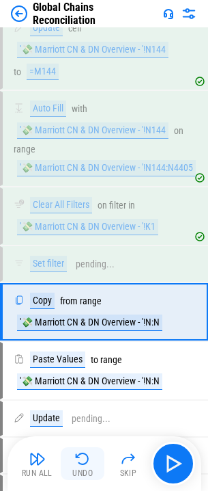
click at [80, 452] on img "button" at bounding box center [82, 458] width 16 height 16
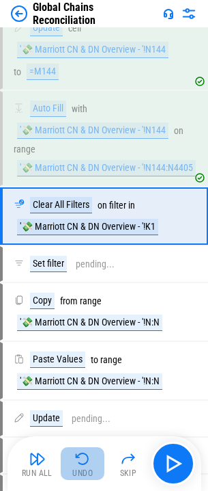
click at [79, 454] on img "button" at bounding box center [82, 458] width 16 height 16
click at [79, 454] on div "Run All Undo Skip" at bounding box center [106, 463] width 180 height 44
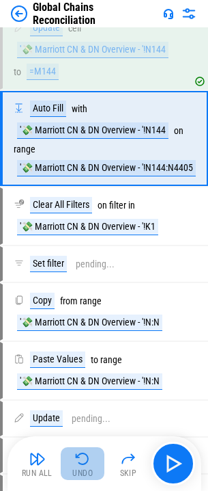
click at [82, 456] on img "button" at bounding box center [82, 458] width 16 height 16
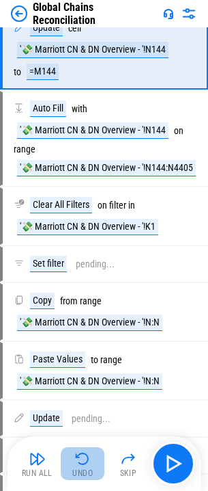
click at [82, 456] on img "button" at bounding box center [82, 458] width 16 height 16
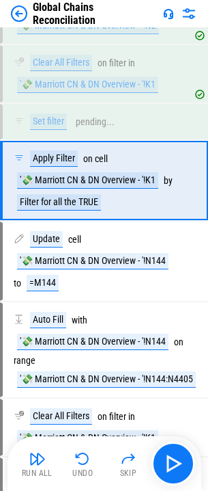
scroll to position [6608, 0]
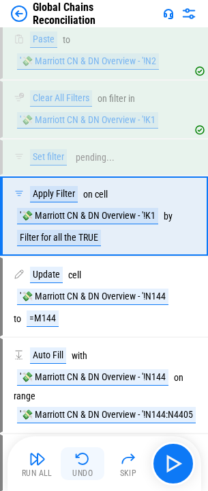
click at [85, 459] on img "button" at bounding box center [82, 458] width 16 height 16
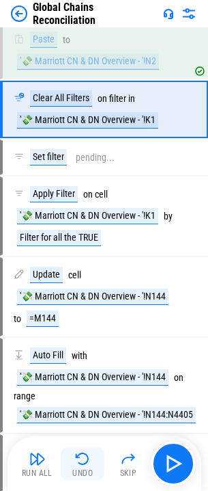
click at [83, 459] on img "button" at bounding box center [82, 458] width 16 height 16
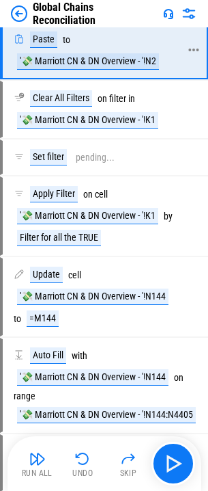
click at [194, 51] on icon at bounding box center [194, 50] width 10 height 3
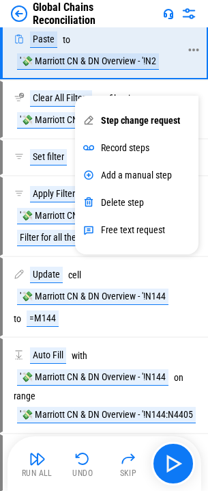
click at [129, 58] on div "Paste to '💸 Marriott CN & DN Overview - '!N2" at bounding box center [98, 50] width 191 height 55
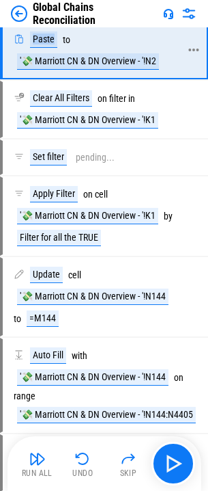
click at [129, 58] on div "Paste to '💸 Marriott CN & DN Overview - '!N2" at bounding box center [98, 50] width 191 height 55
click at [167, 128] on div "Clear All Filters on filter in '💸 Marriott CN & DN Overview - '!K1" at bounding box center [97, 109] width 166 height 38
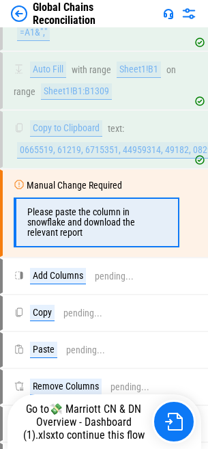
scroll to position [1494, 0]
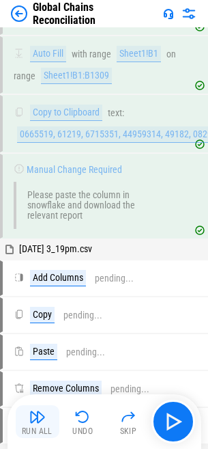
click at [32, 418] on img "button" at bounding box center [37, 417] width 16 height 16
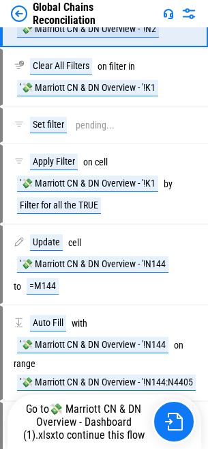
scroll to position [6464, 0]
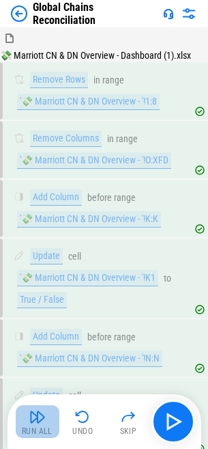
click at [40, 421] on img "button" at bounding box center [37, 417] width 16 height 16
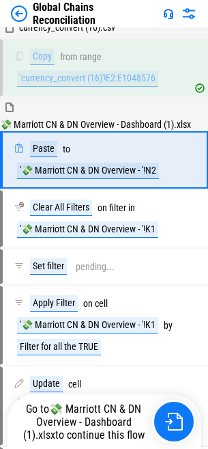
scroll to position [6464, 0]
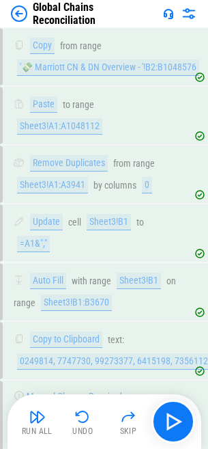
scroll to position [4239, 0]
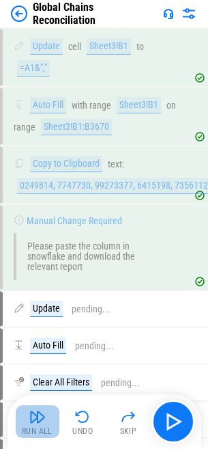
click at [39, 420] on img "button" at bounding box center [37, 417] width 16 height 16
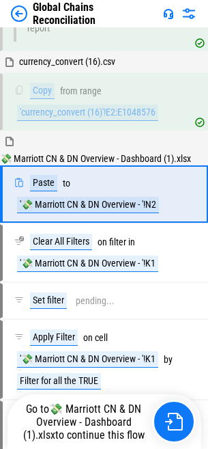
scroll to position [6464, 0]
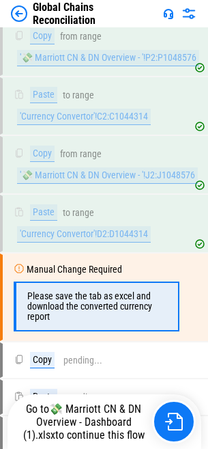
scroll to position [6241, 0]
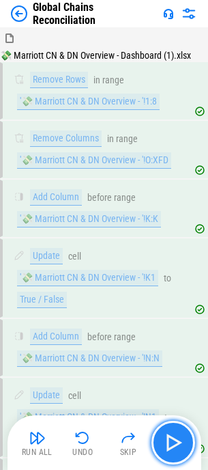
click at [166, 441] on img "button" at bounding box center [174, 443] width 22 height 22
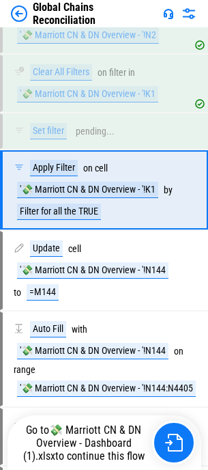
scroll to position [6618, 0]
